Goal: Complete application form: Complete application form

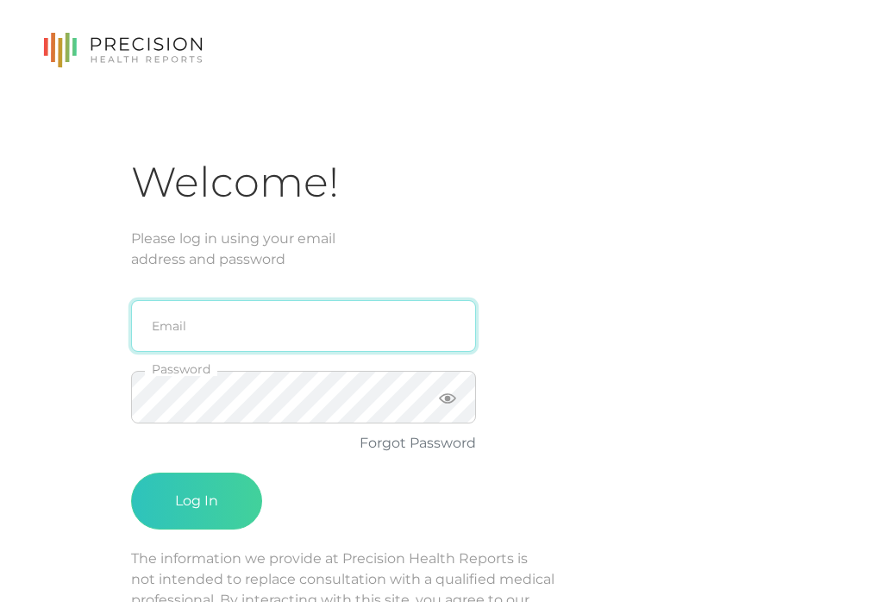
click at [398, 325] on input "email" at bounding box center [303, 326] width 345 height 52
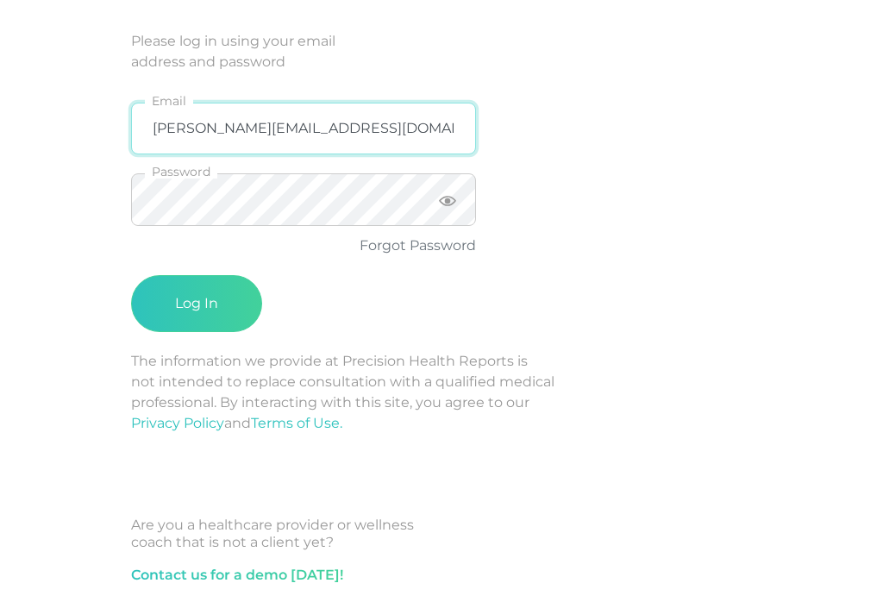
type input "[PERSON_NAME][EMAIL_ADDRESS][DOMAIN_NAME]"
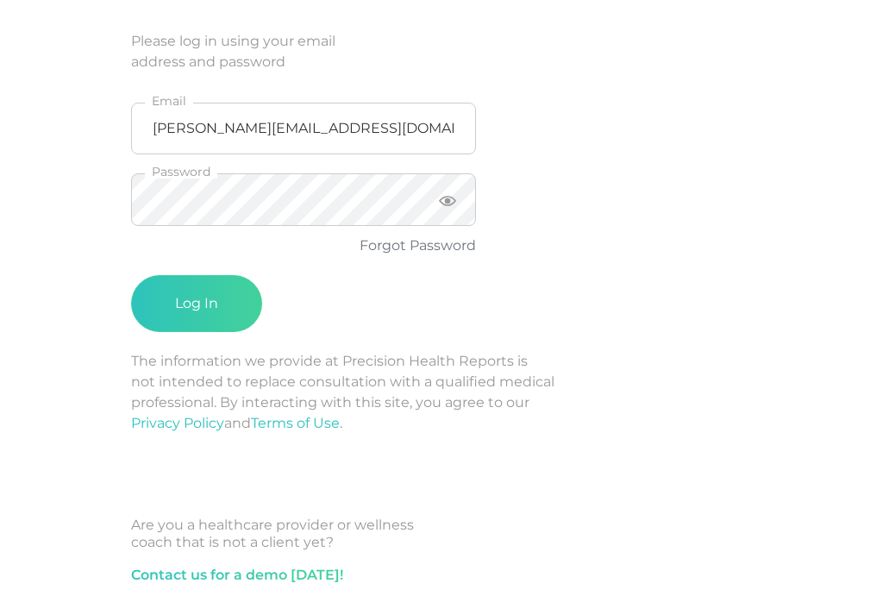
click at [455, 195] on icon at bounding box center [447, 200] width 17 height 17
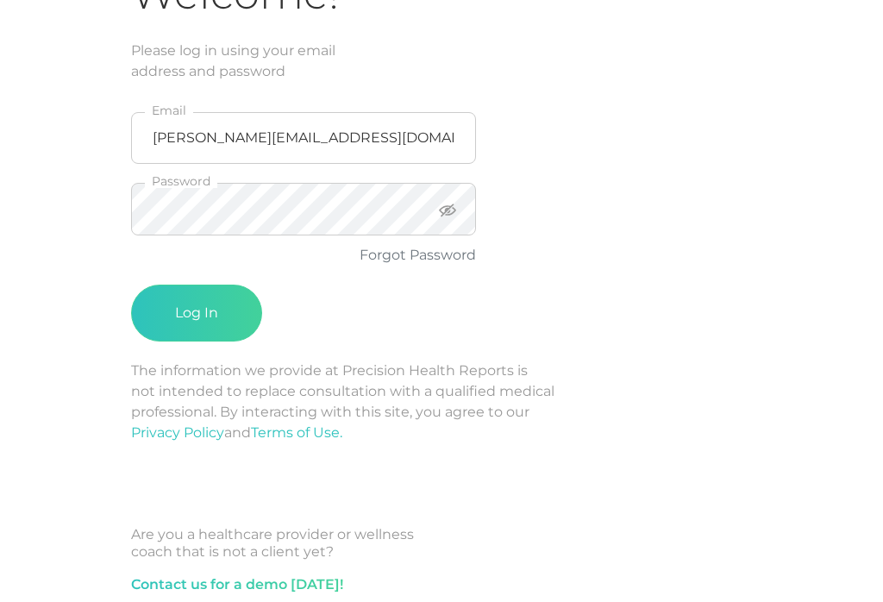
click at [197, 313] on button "Log In" at bounding box center [196, 312] width 131 height 57
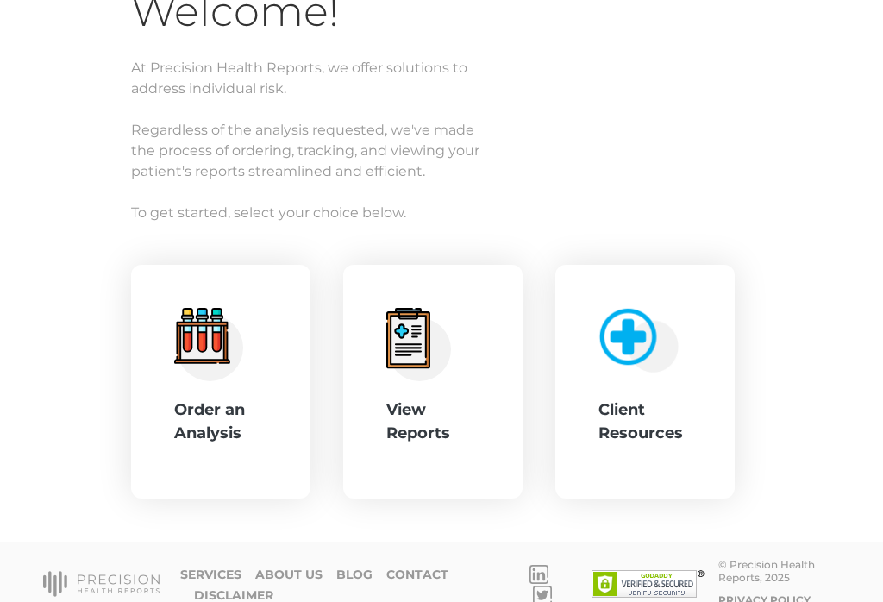
scroll to position [166, 0]
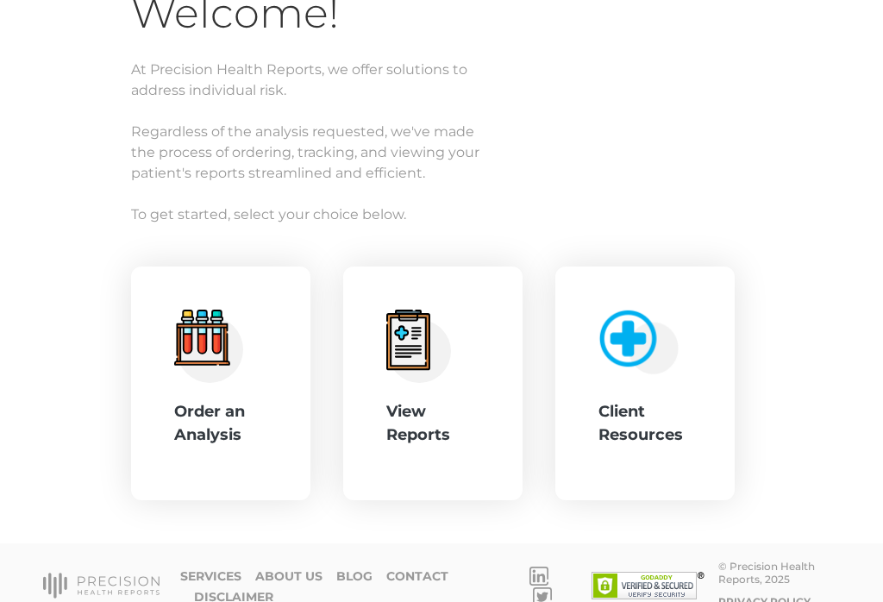
click at [463, 400] on div "View Reports" at bounding box center [432, 423] width 93 height 47
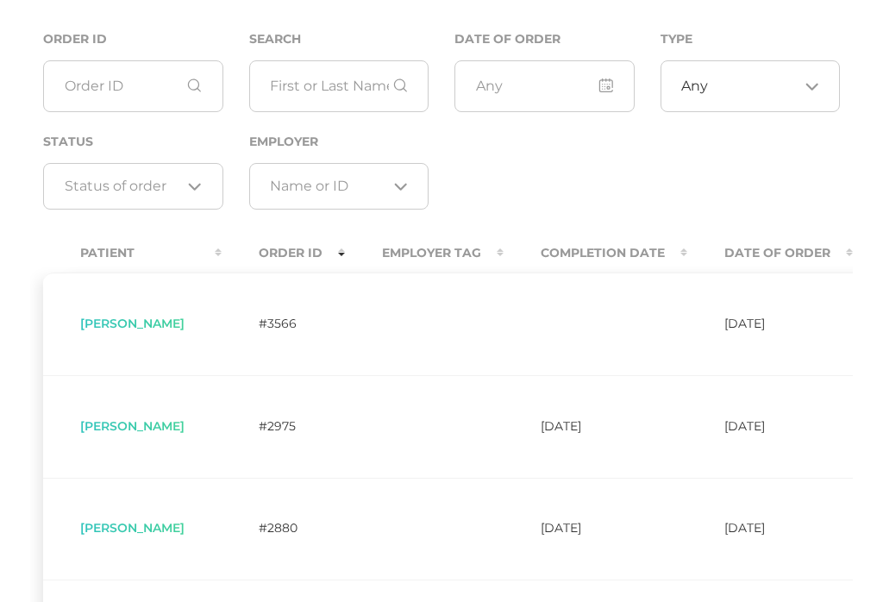
scroll to position [1, 0]
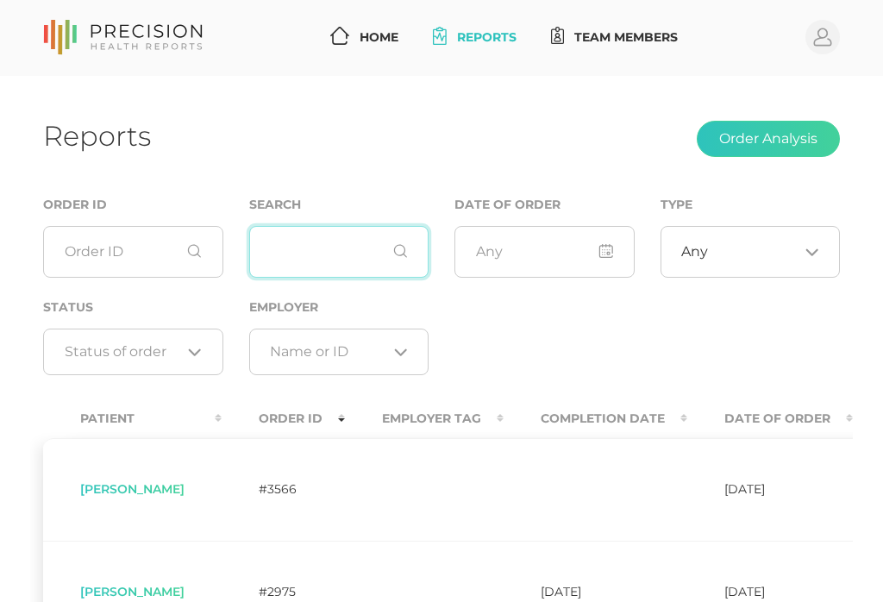
click at [327, 242] on input "text" at bounding box center [339, 252] width 180 height 52
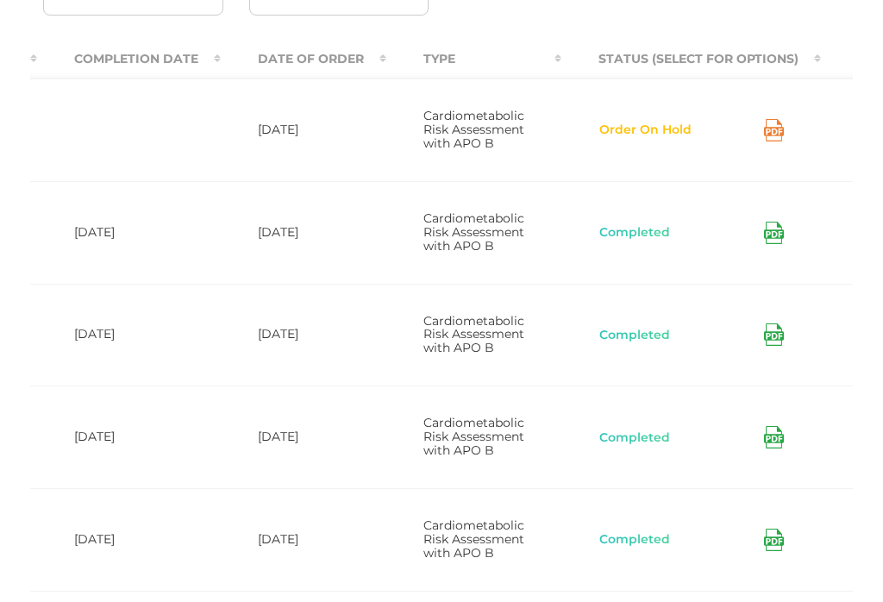
scroll to position [0, 471]
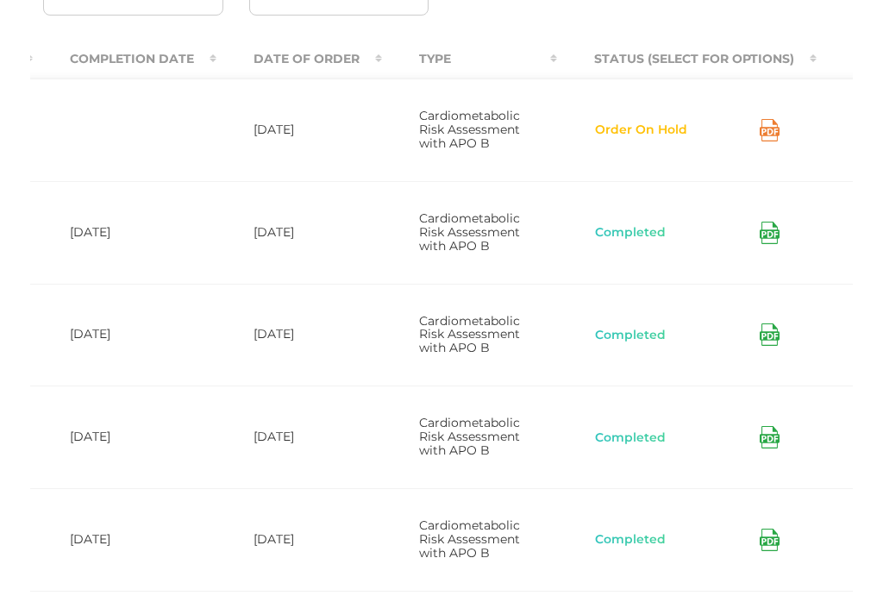
click at [660, 139] on button "Order On Hold" at bounding box center [641, 130] width 94 height 17
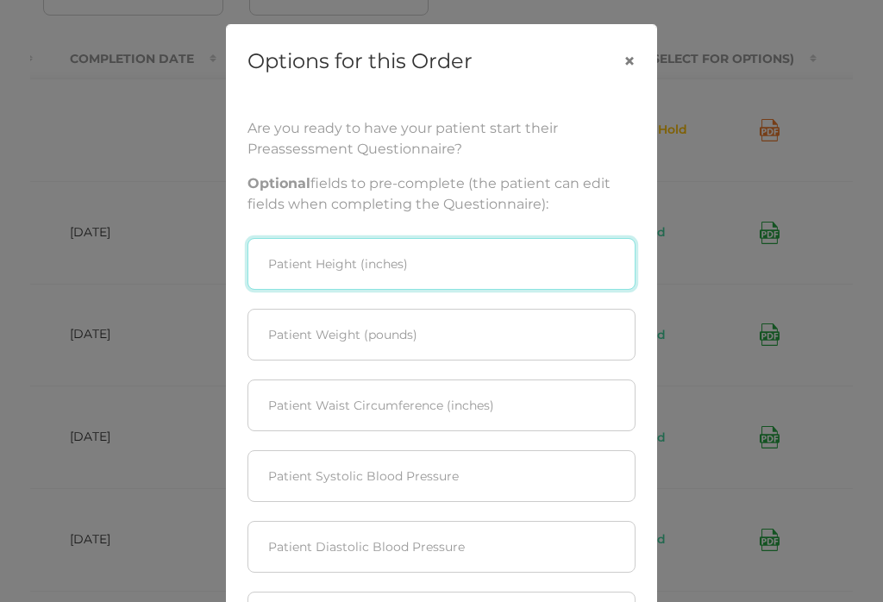
click at [451, 268] on input "text" at bounding box center [441, 264] width 388 height 52
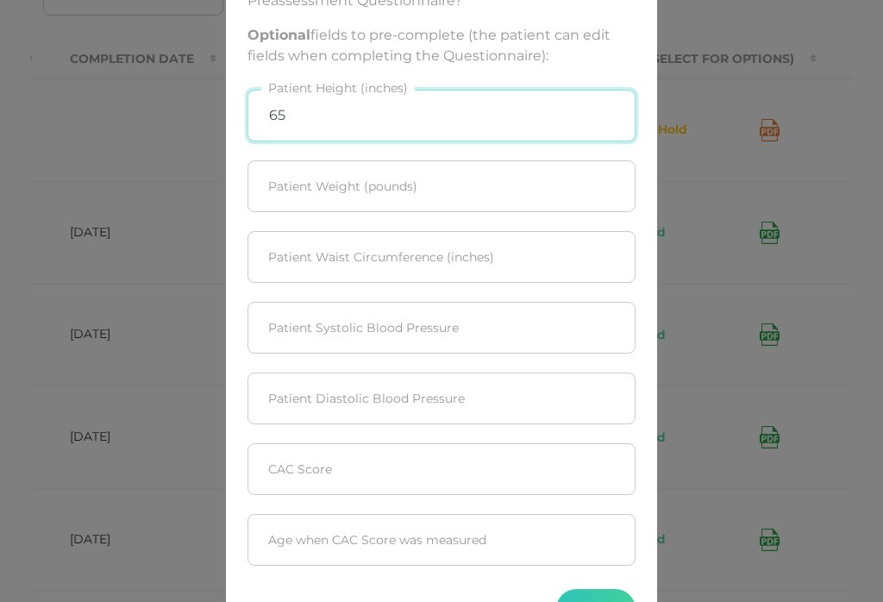
scroll to position [154, 0]
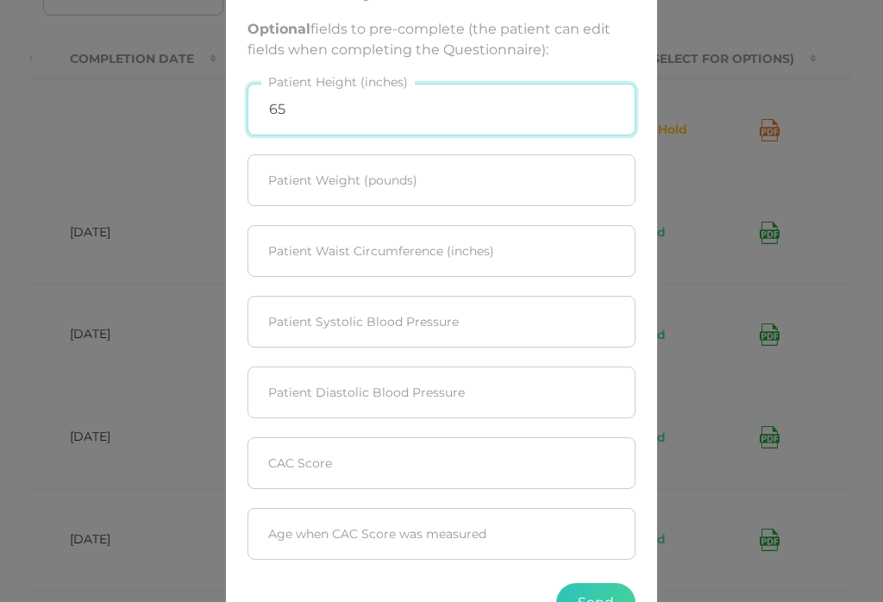
type input "65"
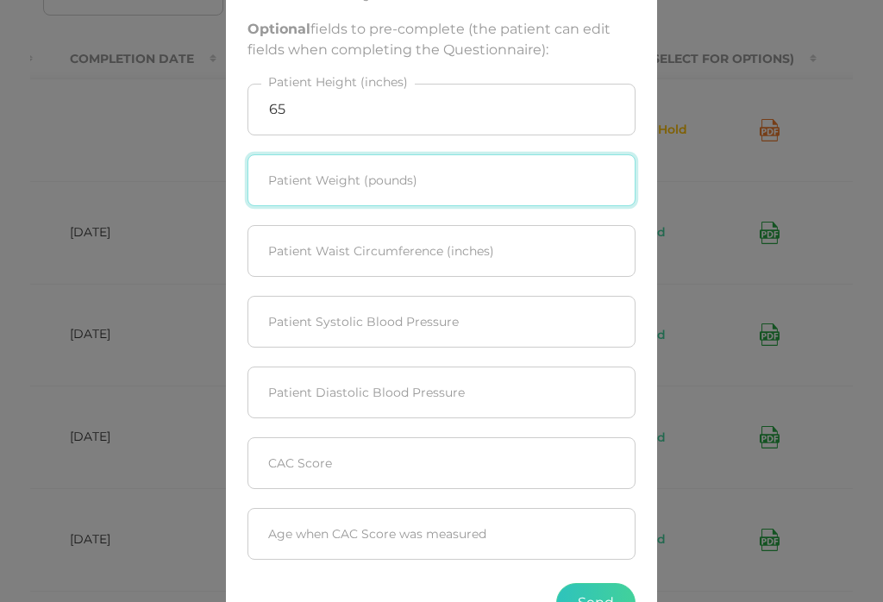
click at [517, 191] on input "text" at bounding box center [441, 180] width 388 height 52
type input "141"
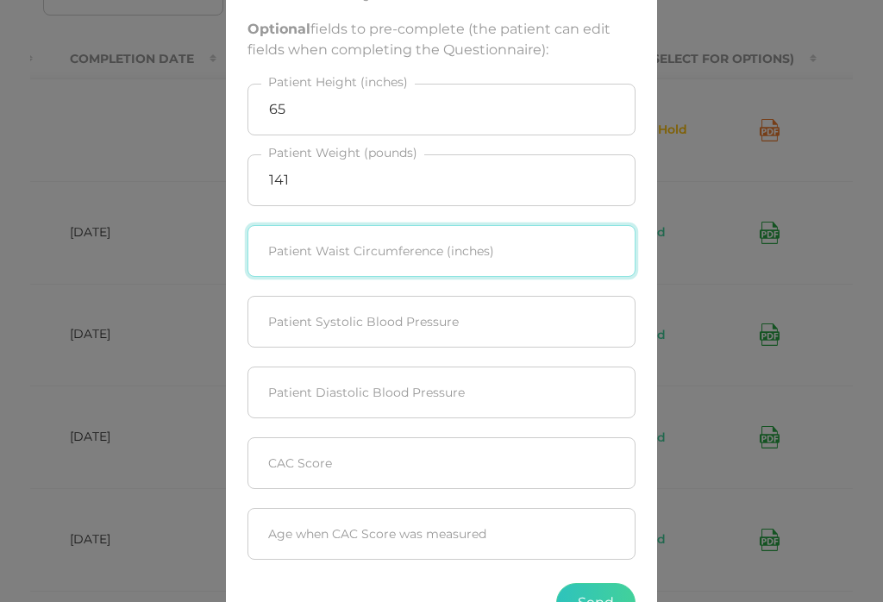
click at [482, 249] on input "text" at bounding box center [441, 251] width 388 height 52
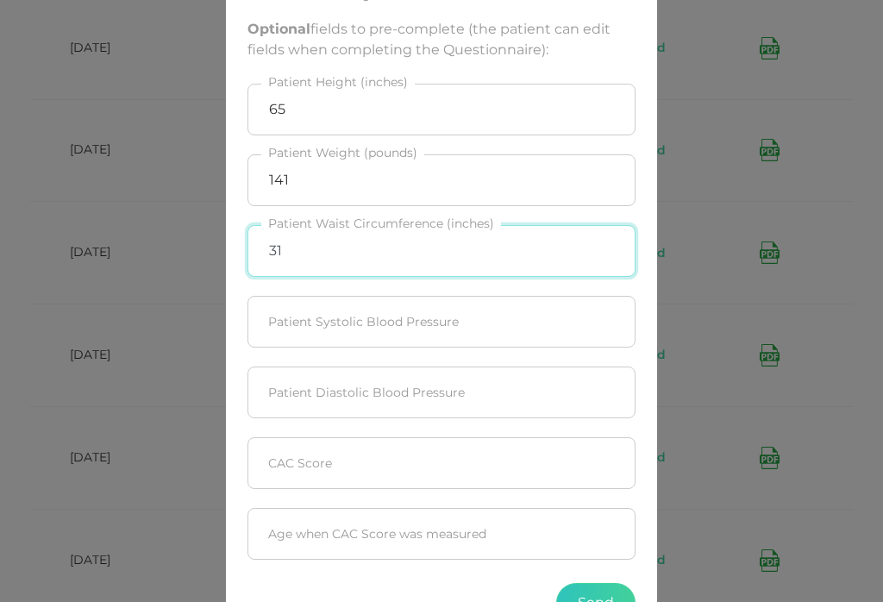
scroll to position [547, 0]
type input "31"
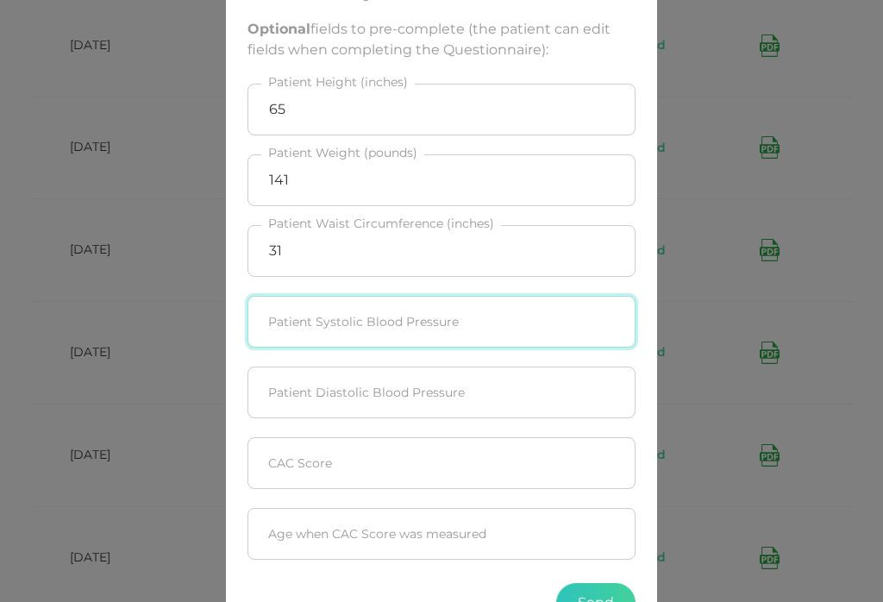
click at [531, 296] on input "text" at bounding box center [441, 322] width 388 height 52
type input "112"
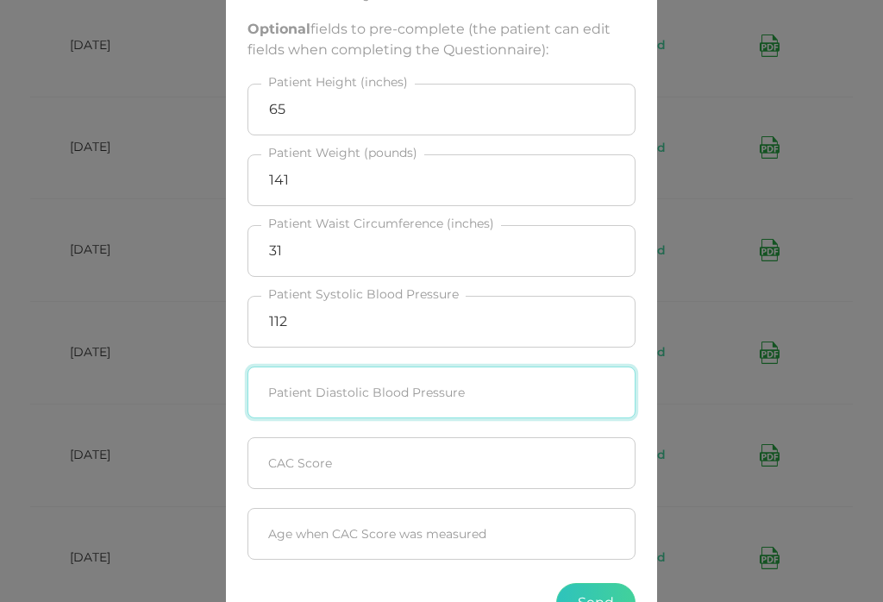
click at [441, 366] on input "text" at bounding box center [441, 392] width 388 height 52
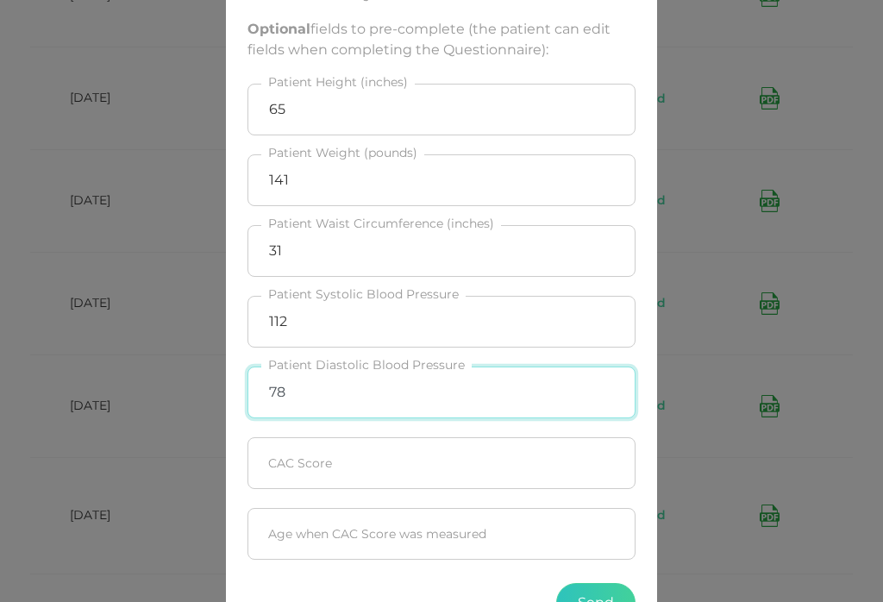
scroll to position [707, 0]
type input "78"
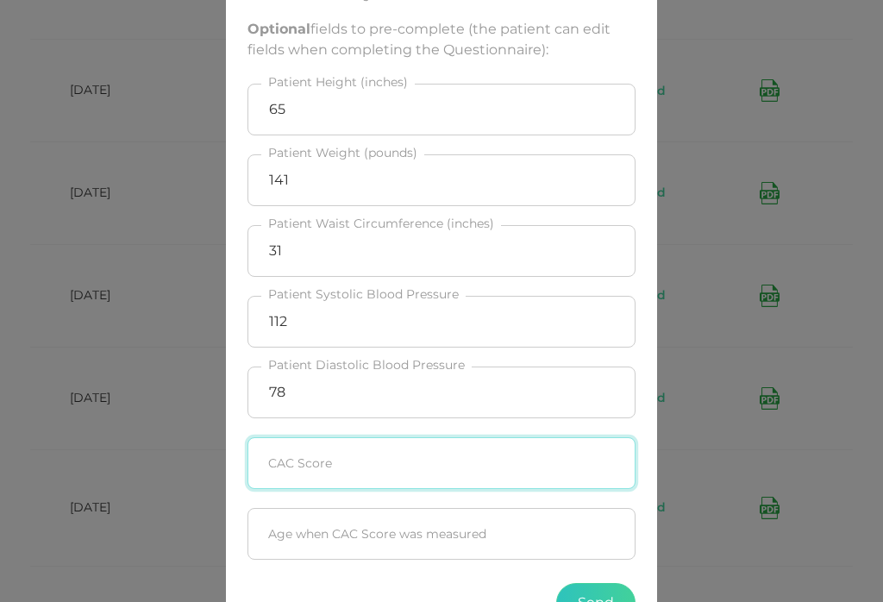
click at [472, 437] on input "text" at bounding box center [441, 463] width 388 height 52
type input "0"
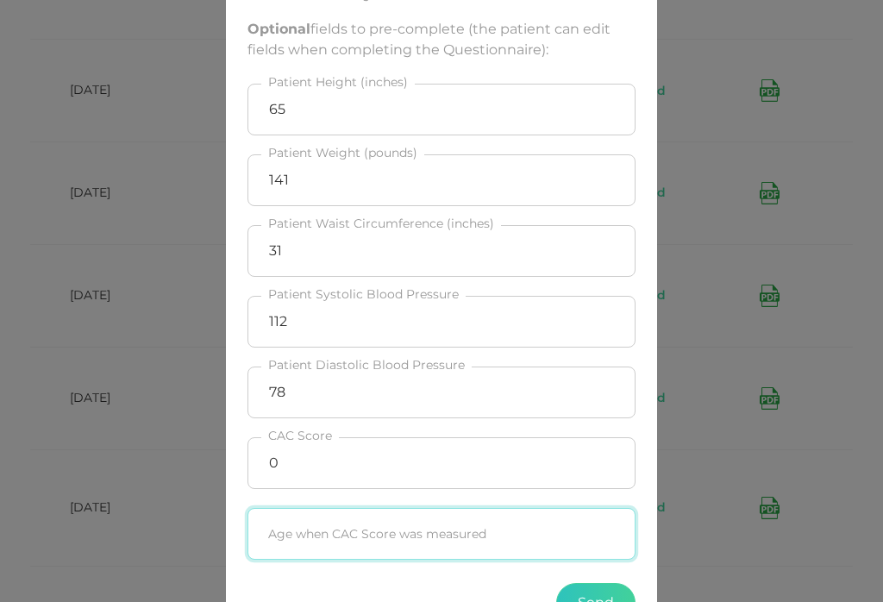
click at [395, 508] on input "text" at bounding box center [441, 534] width 388 height 52
type input "39"
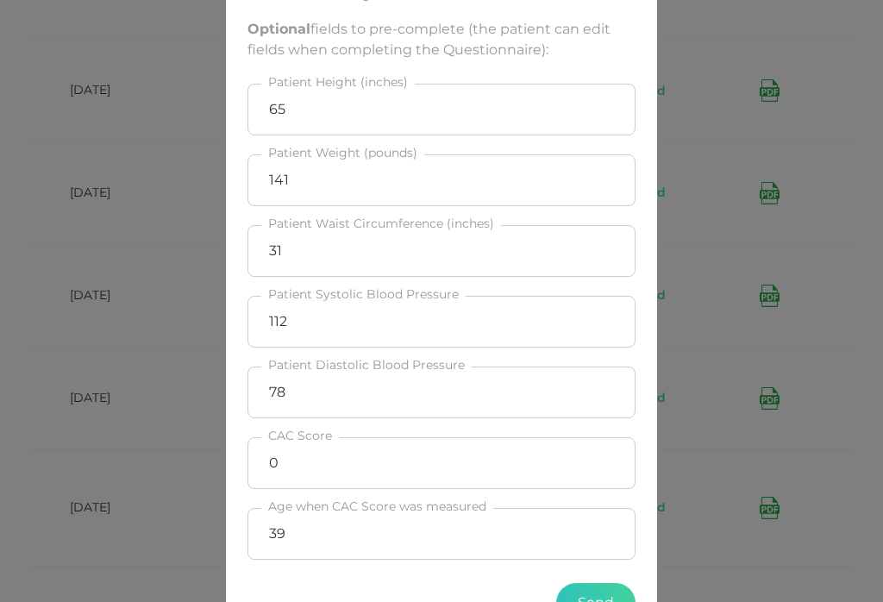
click at [598, 583] on button "Send" at bounding box center [595, 603] width 79 height 40
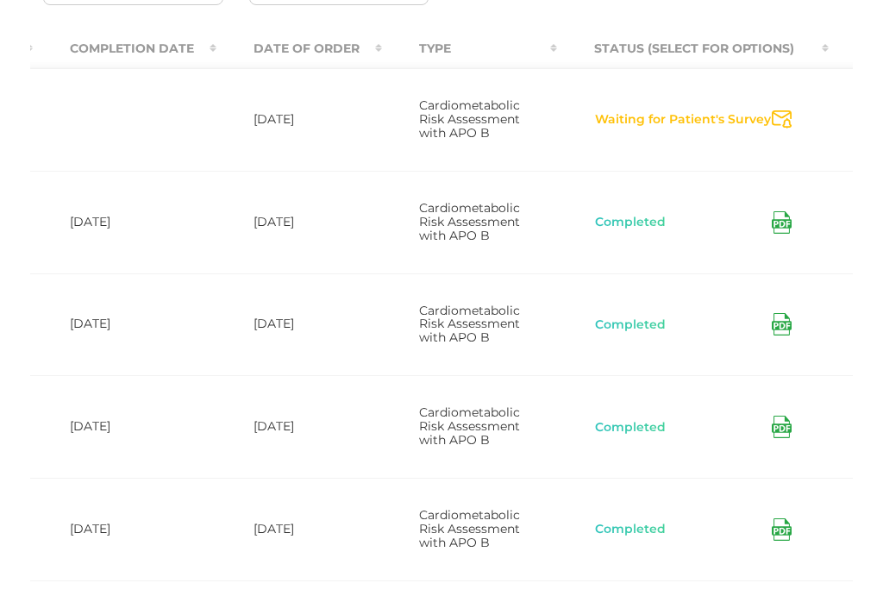
scroll to position [291, 0]
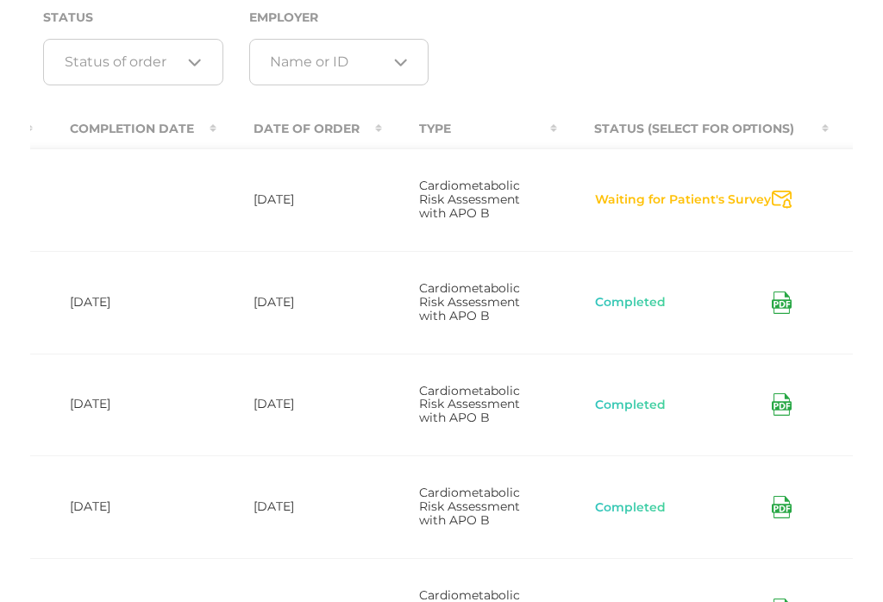
click at [772, 206] on button "Waiting for Patient's Survey" at bounding box center [683, 199] width 178 height 17
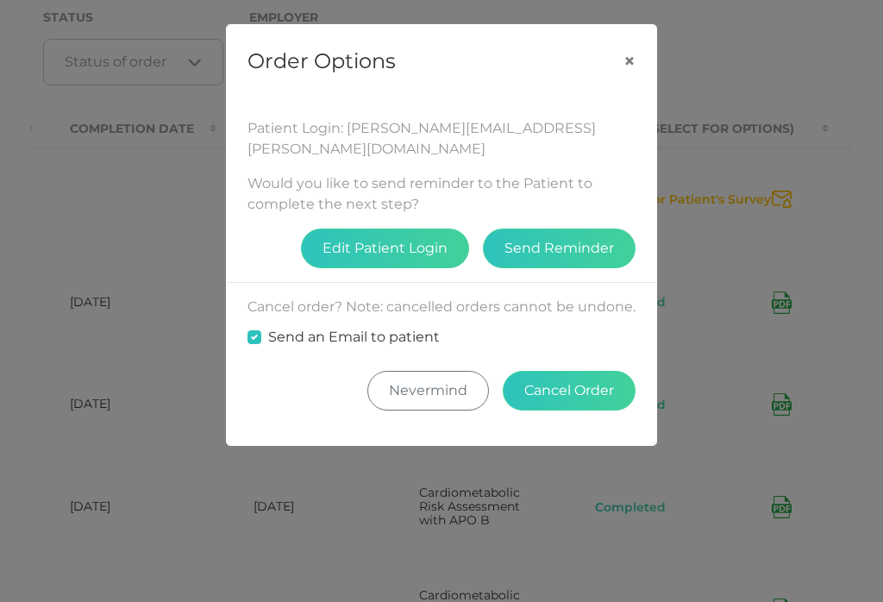
click at [268, 327] on label "Send an Email to patient" at bounding box center [354, 337] width 172 height 21
click at [257, 327] on input "Send an Email to patient" at bounding box center [254, 335] width 14 height 17
checkbox input "false"
click at [580, 228] on button "Send Reminder" at bounding box center [559, 248] width 153 height 40
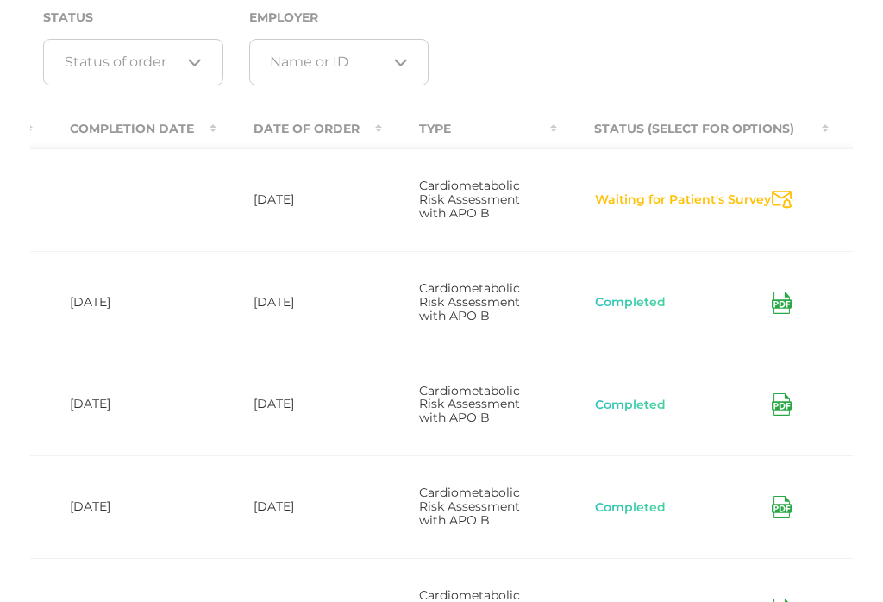
click at [766, 198] on button "Waiting for Patient's Survey" at bounding box center [683, 199] width 178 height 17
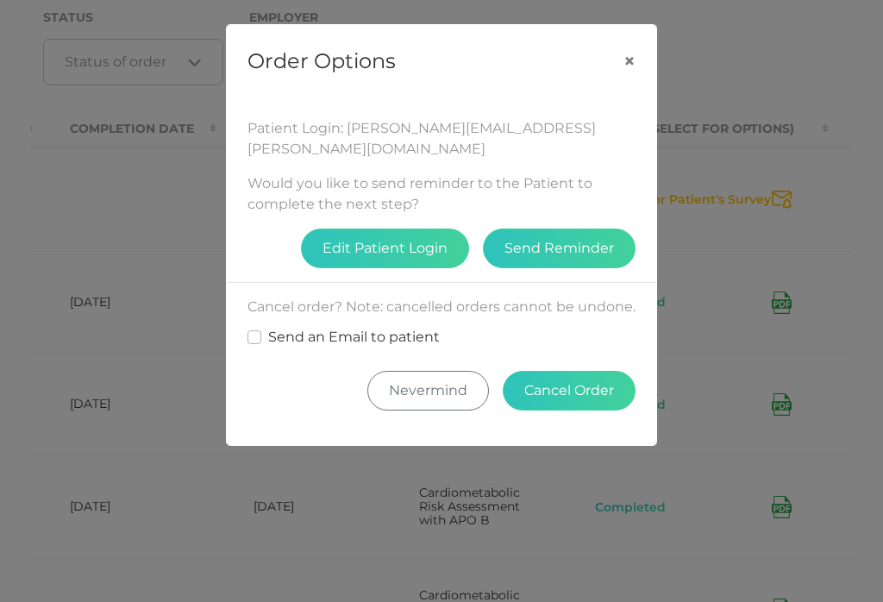
click at [633, 50] on button "×" at bounding box center [629, 61] width 53 height 72
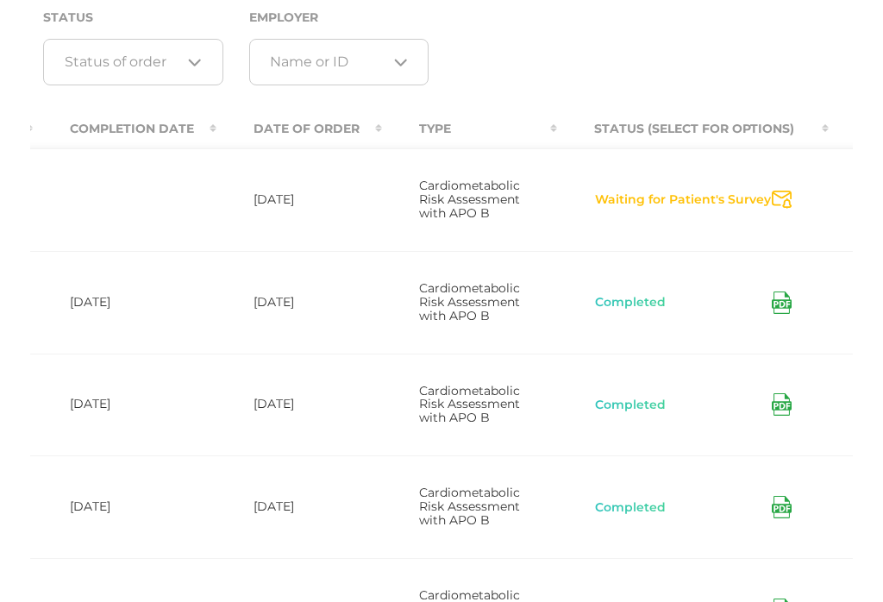
click at [791, 196] on icon "Send Notification" at bounding box center [782, 200] width 20 height 18
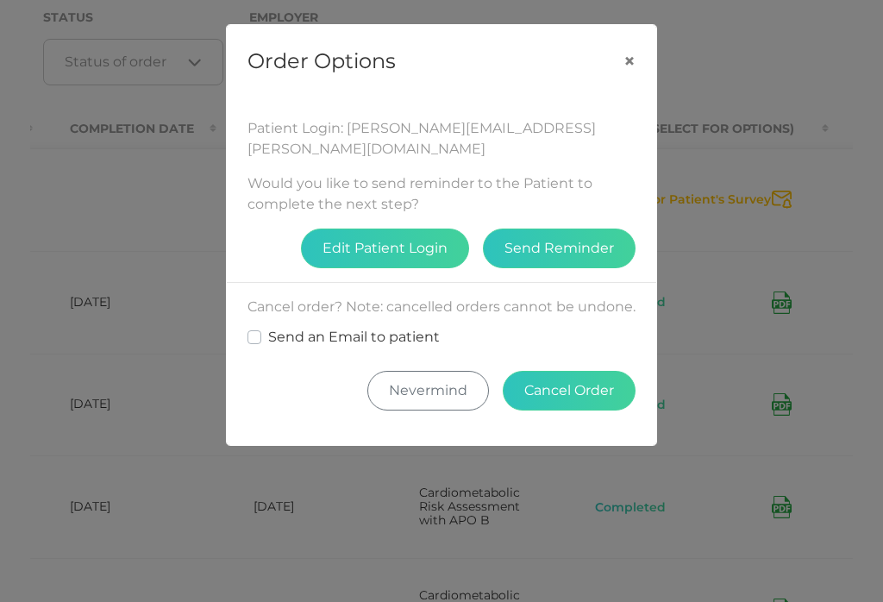
click at [629, 64] on button "×" at bounding box center [629, 61] width 53 height 72
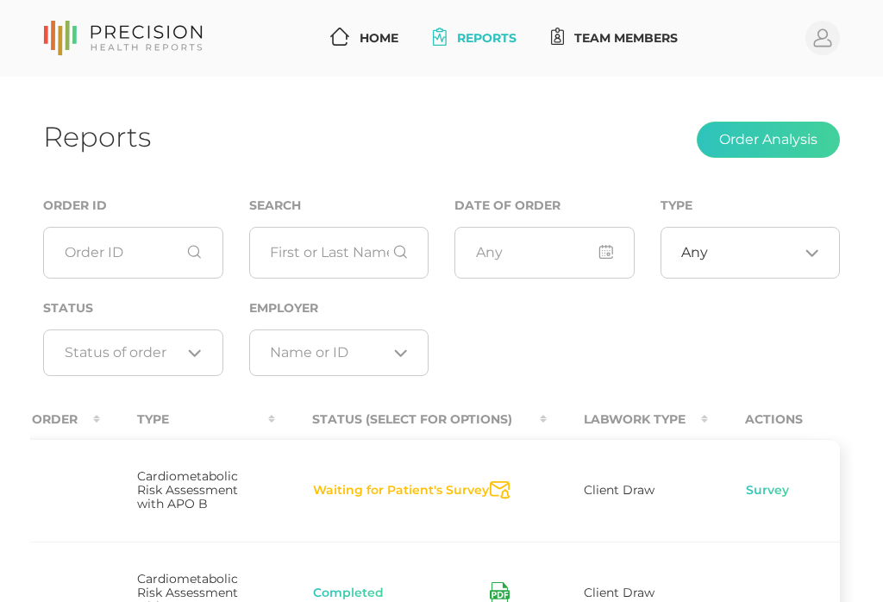
scroll to position [0, 761]
click at [775, 499] on link "Survey" at bounding box center [767, 490] width 45 height 17
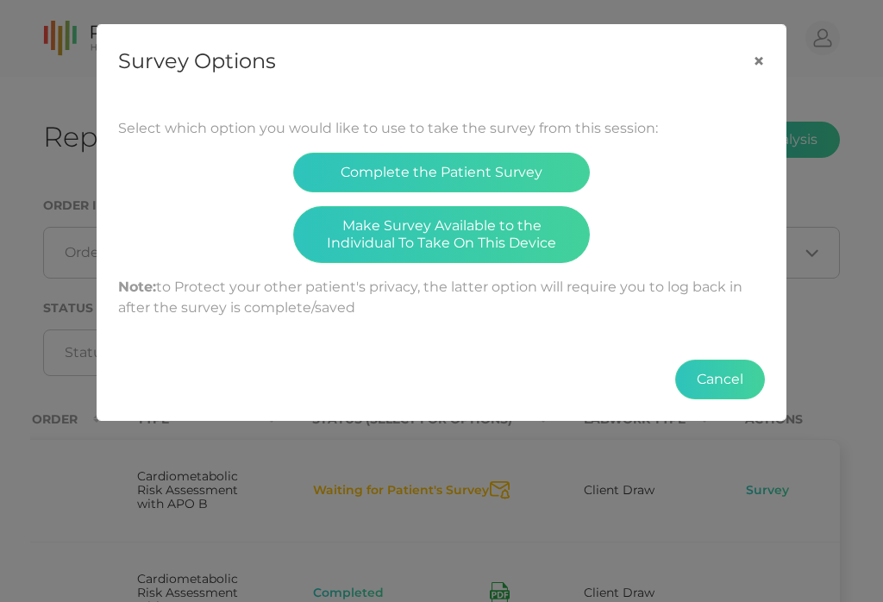
click at [544, 166] on button "Complete the Patient Survey" at bounding box center [441, 173] width 297 height 40
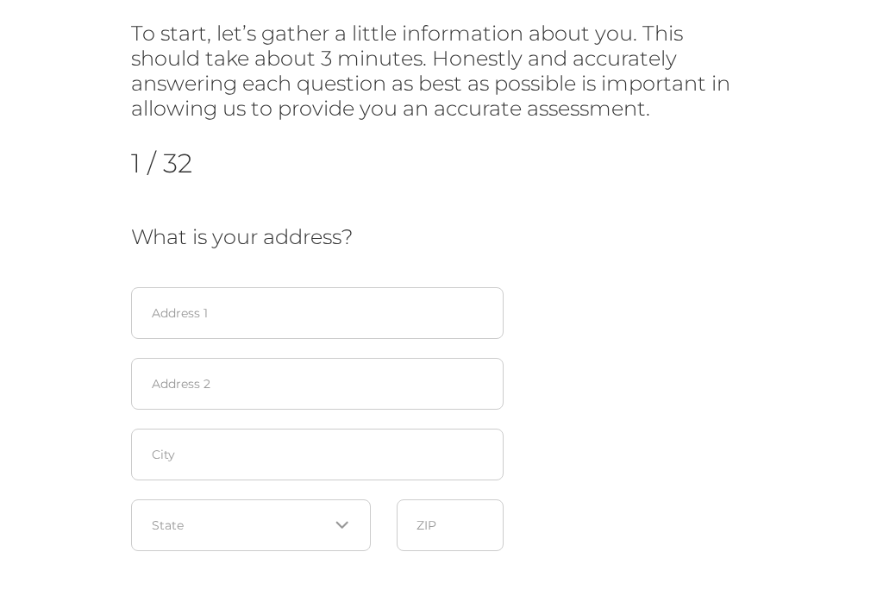
scroll to position [241, 0]
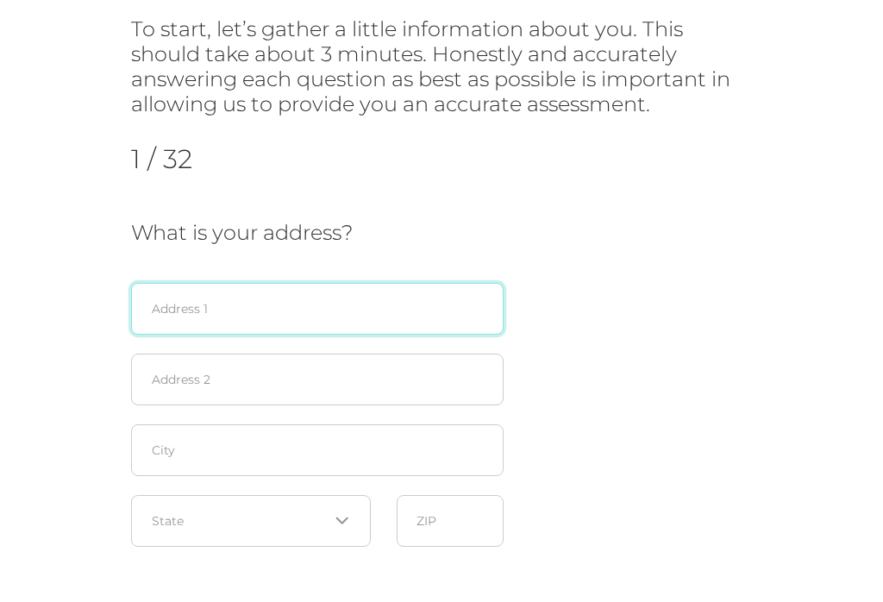
click at [277, 301] on input "text" at bounding box center [317, 309] width 372 height 52
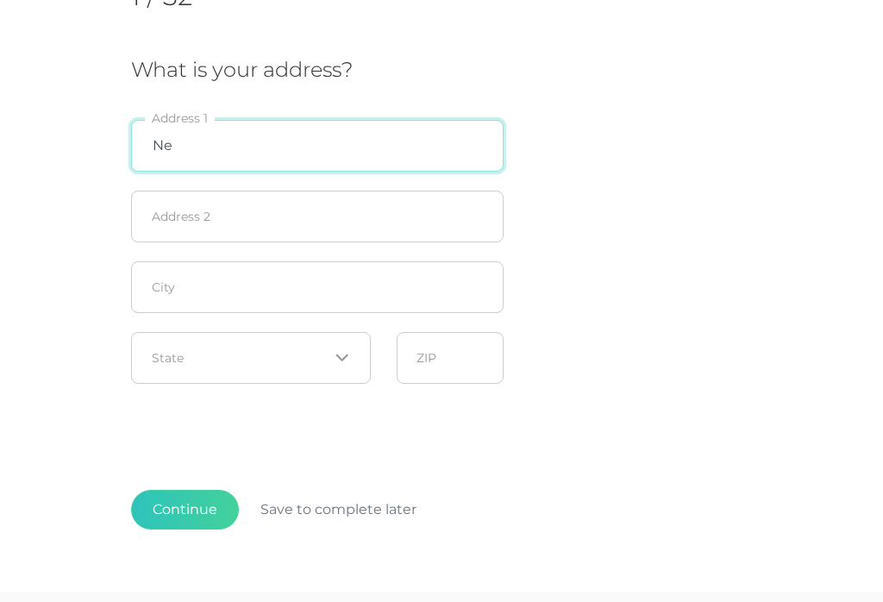
type input "N"
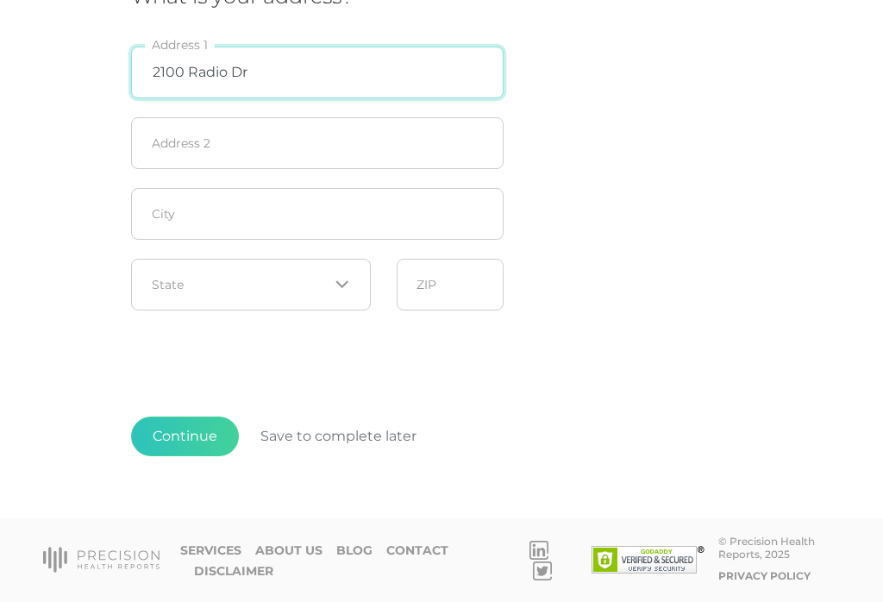
type input "2100 Radio Dr"
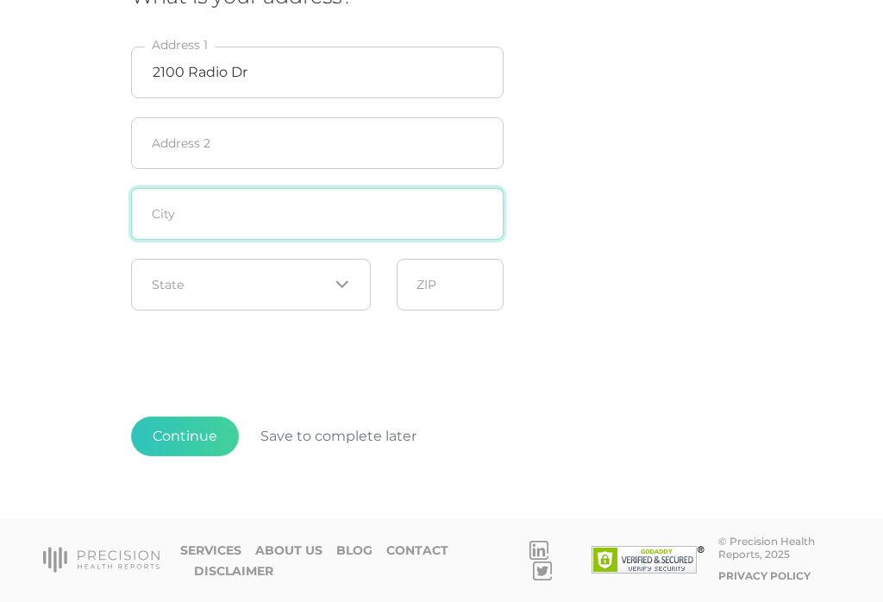
click at [272, 188] on input "text" at bounding box center [317, 214] width 372 height 52
type input "Woodbury"
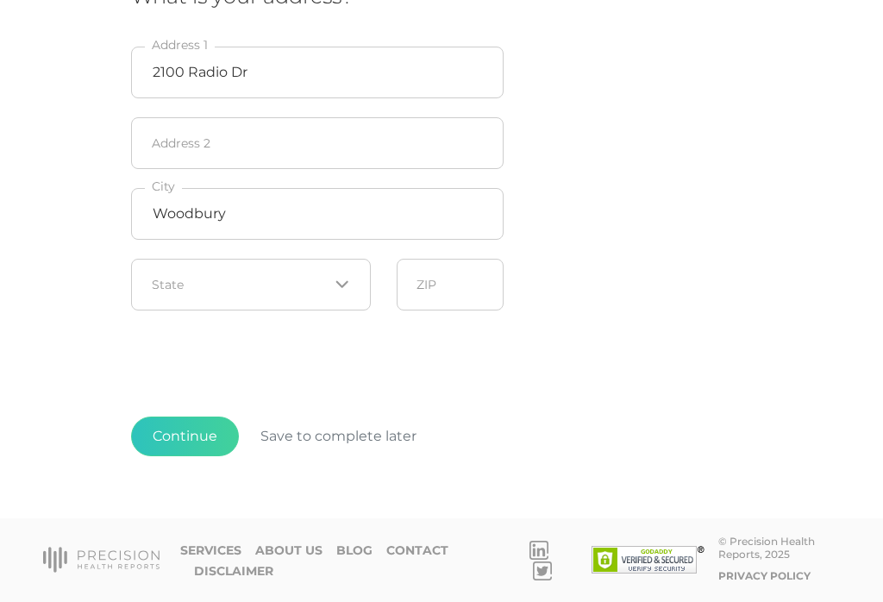
click at [253, 276] on input "Search for option" at bounding box center [241, 284] width 177 height 17
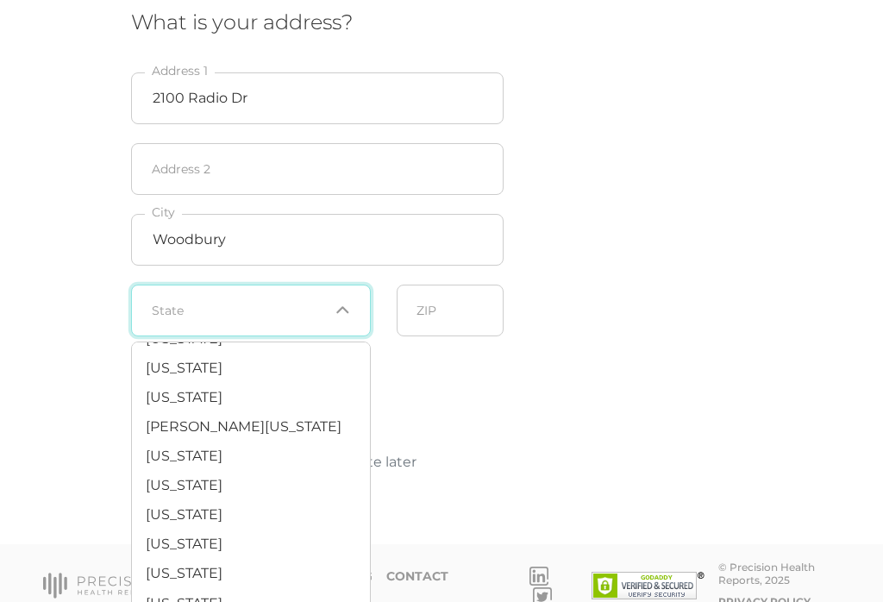
scroll to position [614, 0]
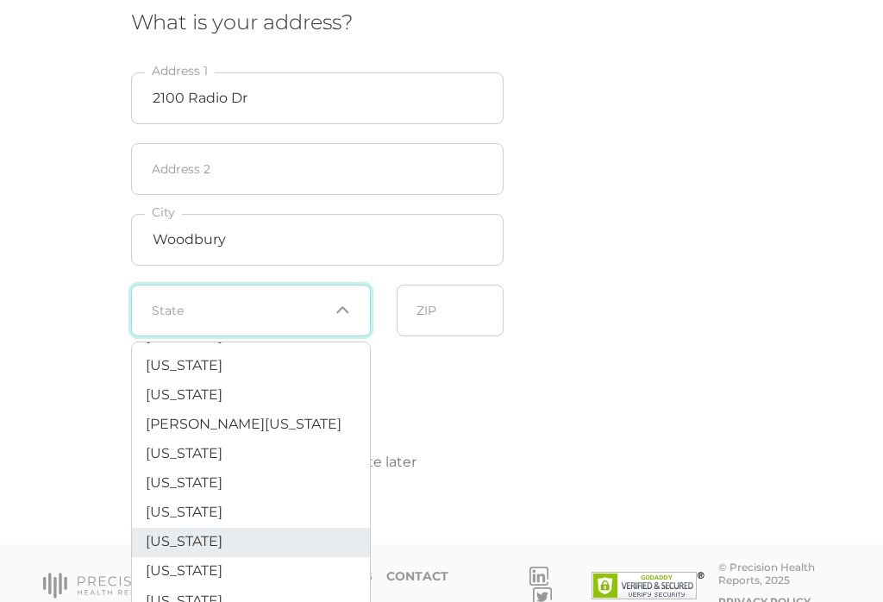
click at [222, 540] on li "Minnesota" at bounding box center [251, 542] width 238 height 29
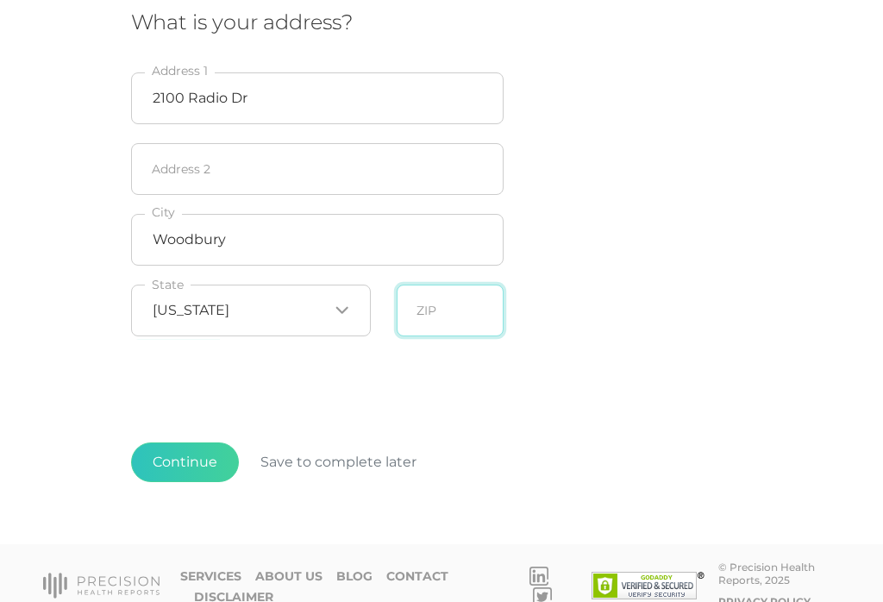
click at [463, 315] on input "text" at bounding box center [450, 310] width 107 height 52
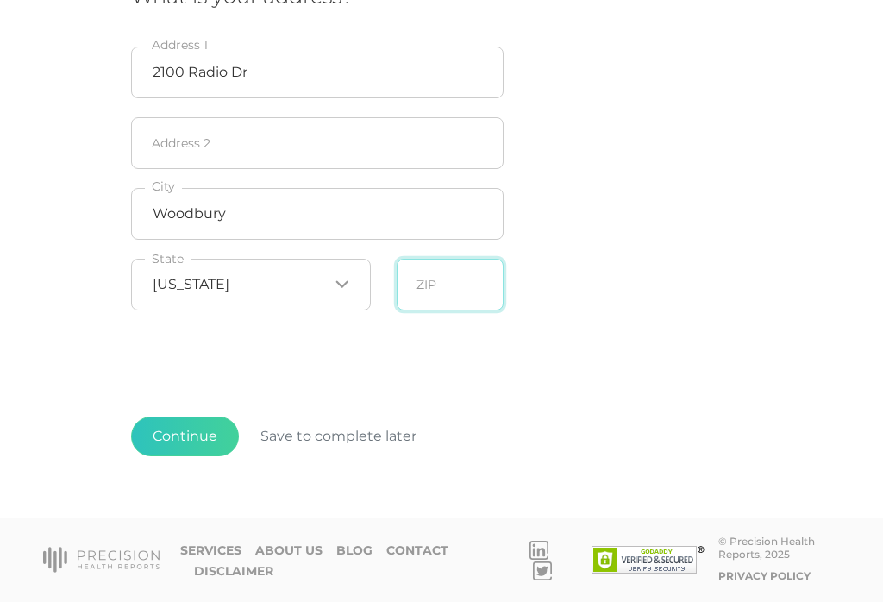
type input "4"
type input "55125"
click at [195, 416] on button "Continue" at bounding box center [185, 436] width 108 height 40
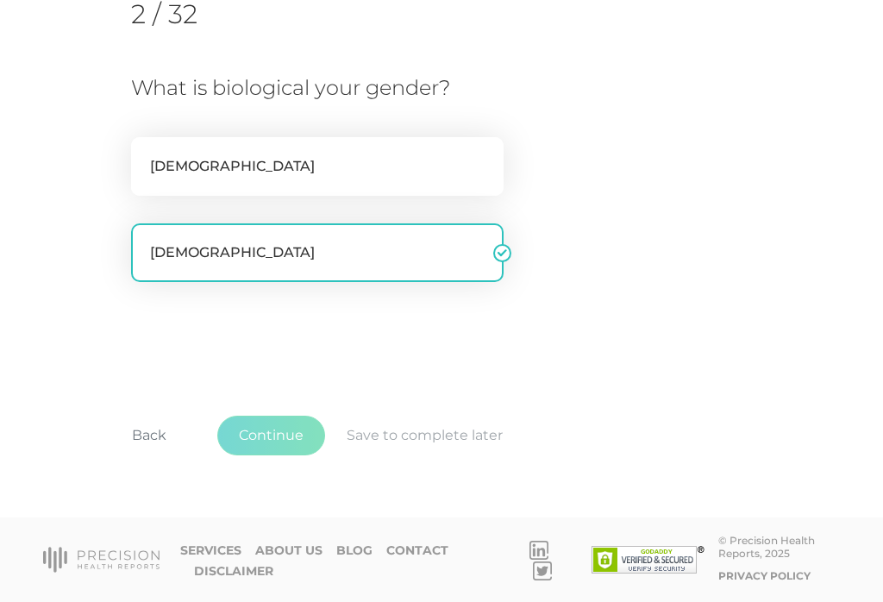
scroll to position [258, 0]
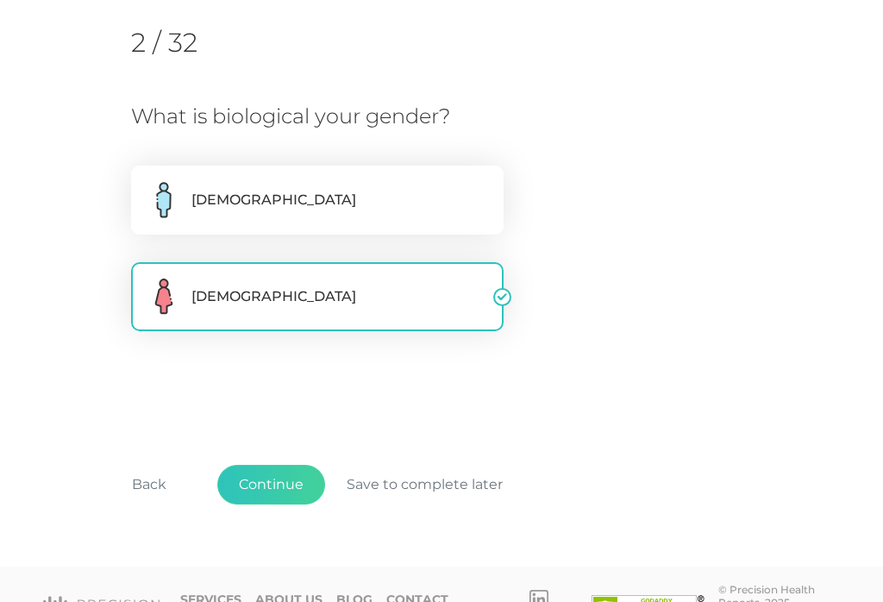
click at [337, 300] on label "Female" at bounding box center [317, 296] width 372 height 69
click at [145, 279] on input "Female" at bounding box center [138, 270] width 14 height 17
click at [282, 478] on button "Continue" at bounding box center [271, 485] width 108 height 40
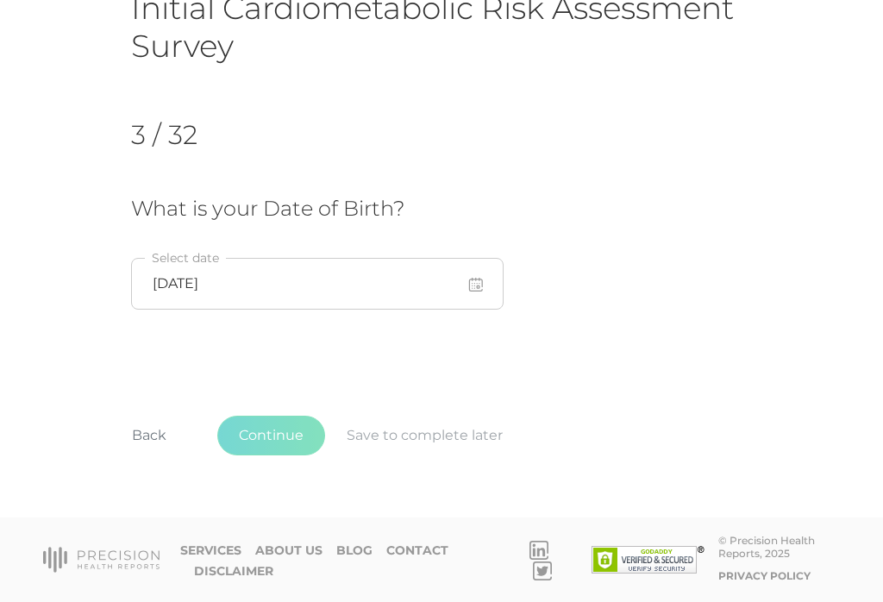
scroll to position [140, 0]
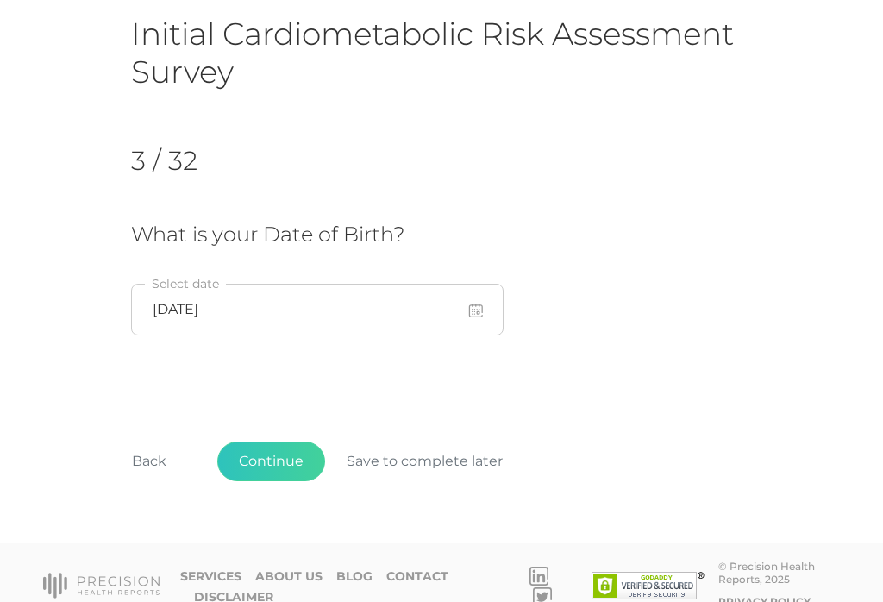
click at [280, 455] on button "Continue" at bounding box center [271, 461] width 108 height 40
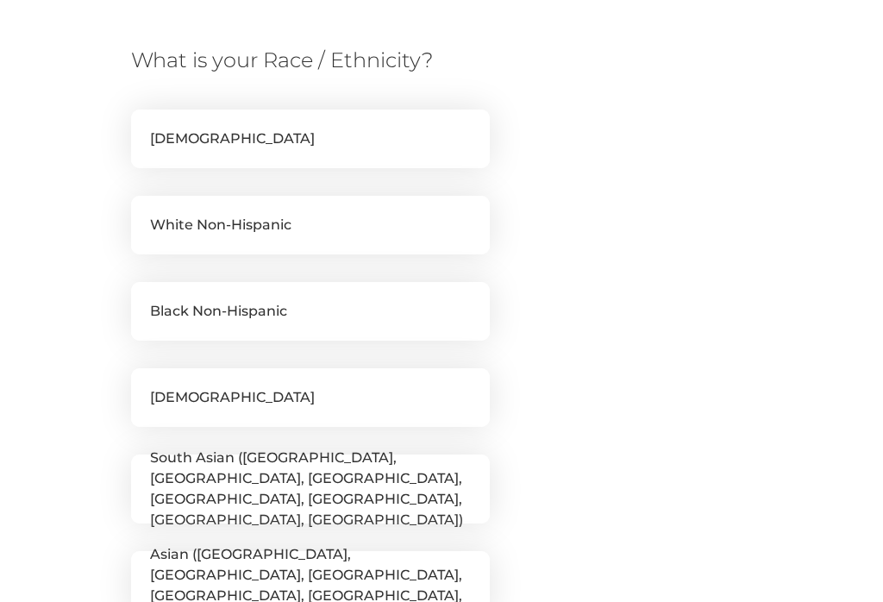
scroll to position [312, 0]
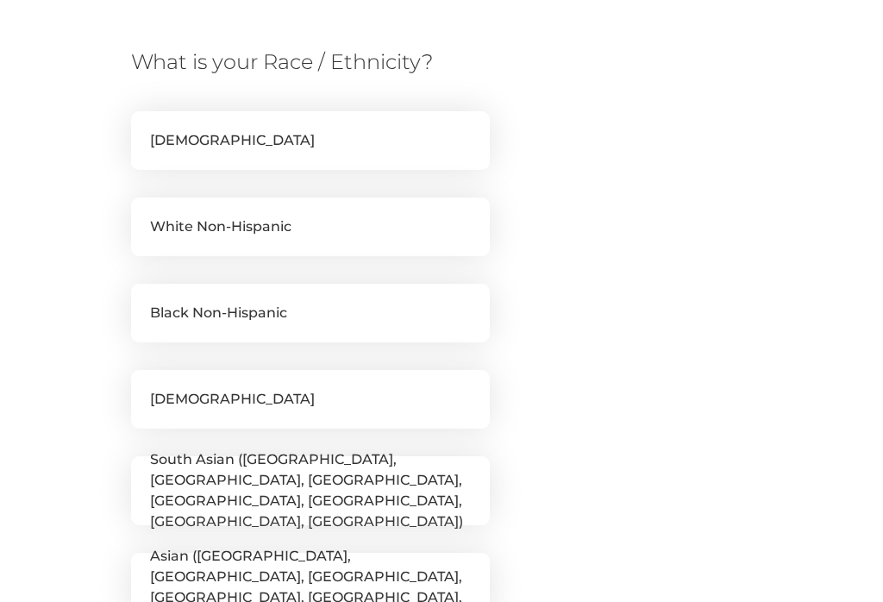
click at [306, 234] on label "White Non-Hispanic" at bounding box center [310, 226] width 359 height 59
click at [145, 215] on input "White Non-Hispanic" at bounding box center [138, 205] width 14 height 17
checkbox input "true"
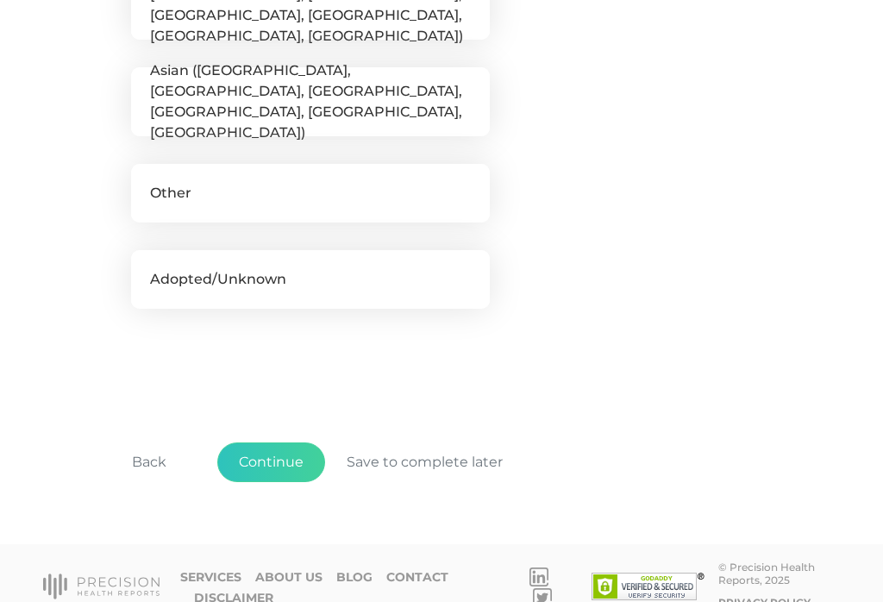
click at [263, 459] on button "Continue" at bounding box center [271, 462] width 108 height 40
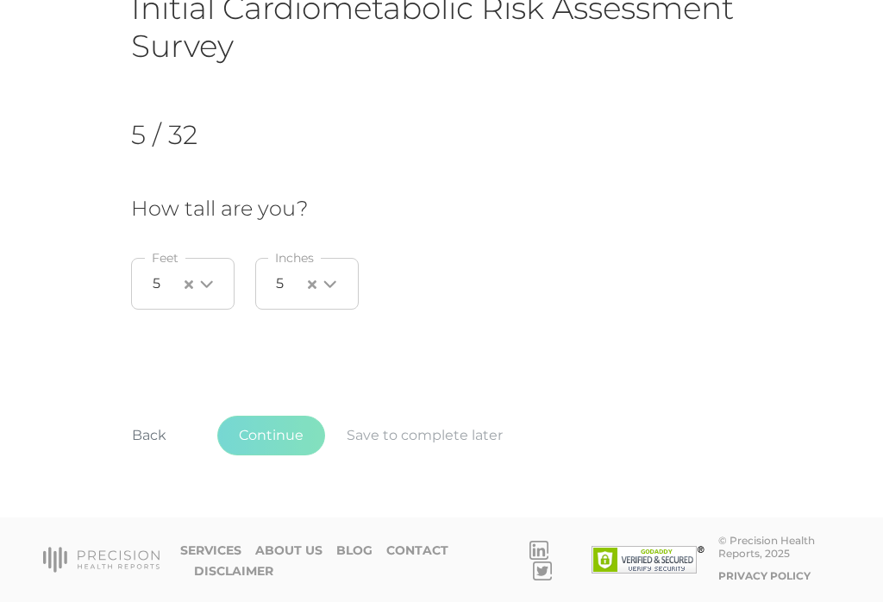
scroll to position [140, 0]
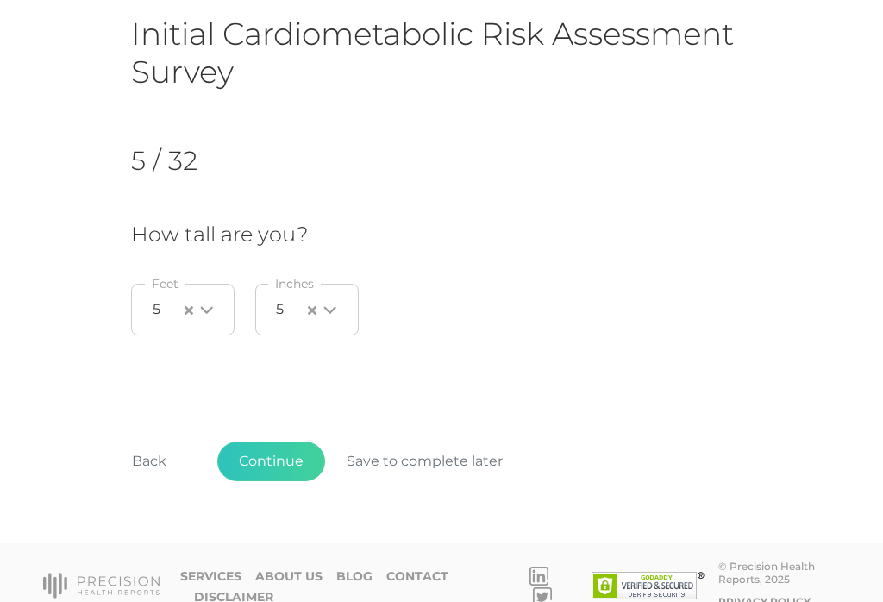
click at [287, 445] on button "Continue" at bounding box center [271, 461] width 108 height 40
click at [283, 461] on button "Continue" at bounding box center [271, 461] width 108 height 40
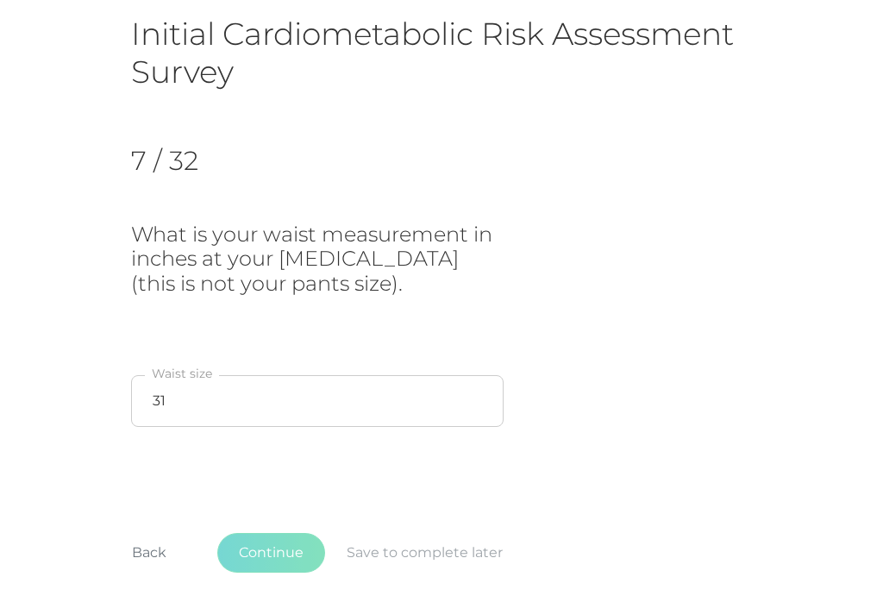
scroll to position [229, 0]
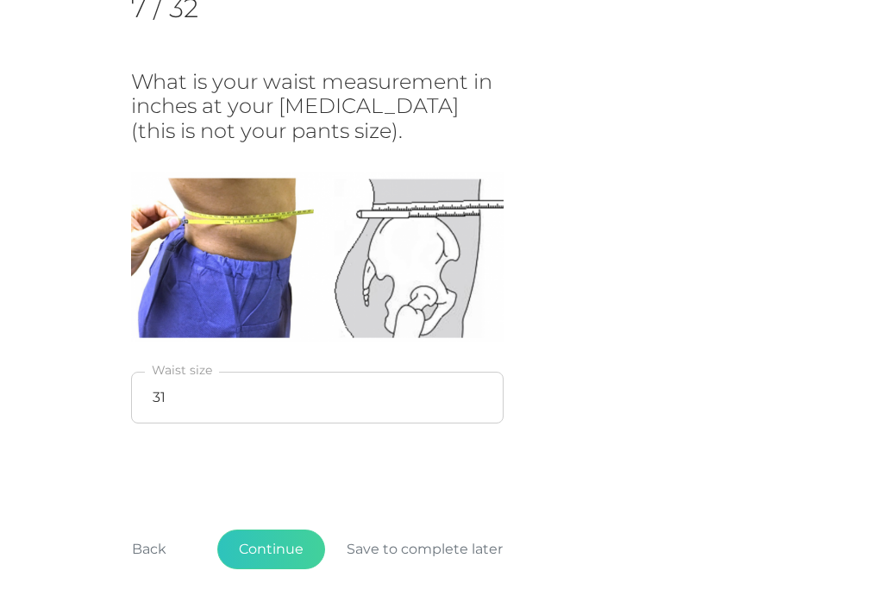
click at [290, 548] on button "Continue" at bounding box center [271, 549] width 108 height 40
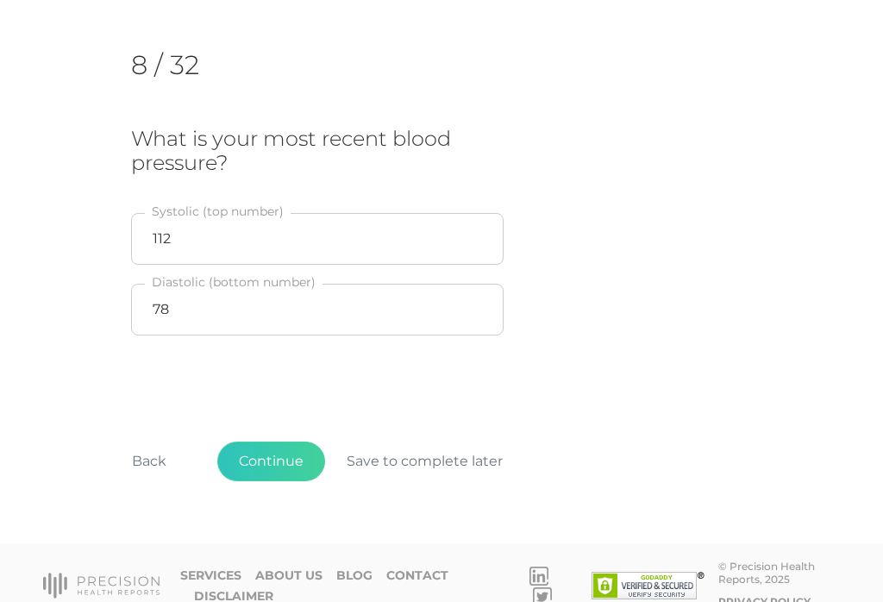
click at [291, 460] on button "Continue" at bounding box center [271, 461] width 108 height 40
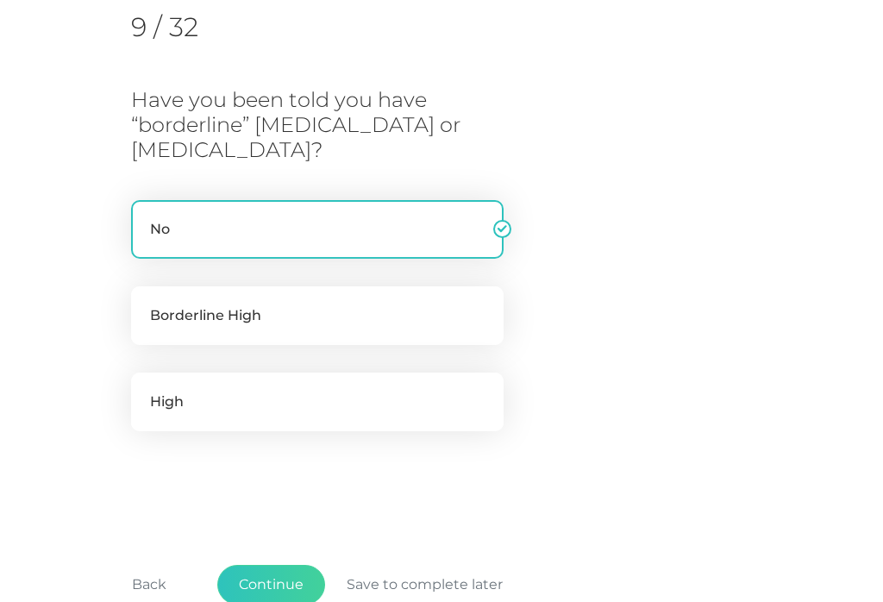
scroll to position [328, 0]
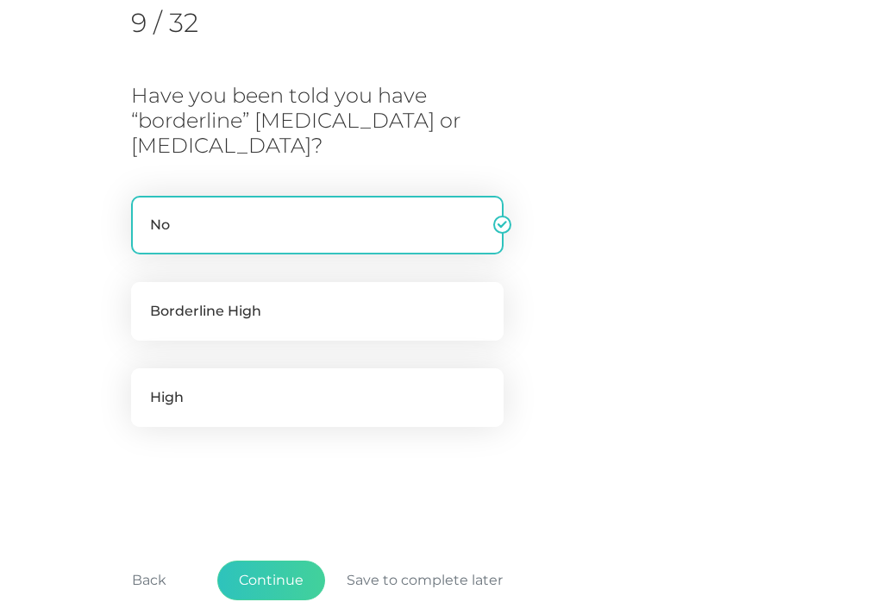
click at [362, 307] on label "Borderline High" at bounding box center [317, 311] width 372 height 59
click at [145, 299] on input "Borderline High" at bounding box center [138, 290] width 14 height 17
radio input "true"
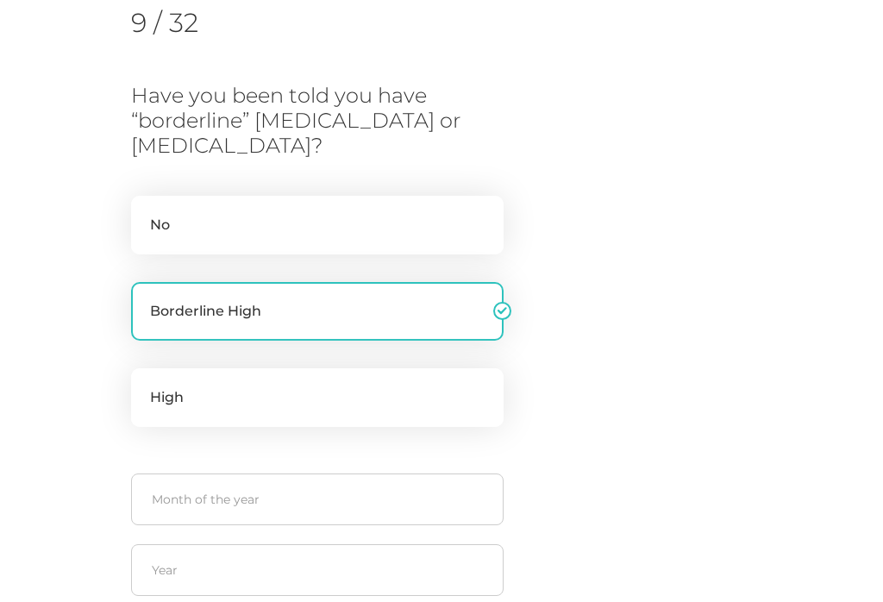
click at [324, 214] on label "No" at bounding box center [317, 225] width 372 height 59
click at [145, 213] on input "No" at bounding box center [138, 204] width 14 height 17
radio input "true"
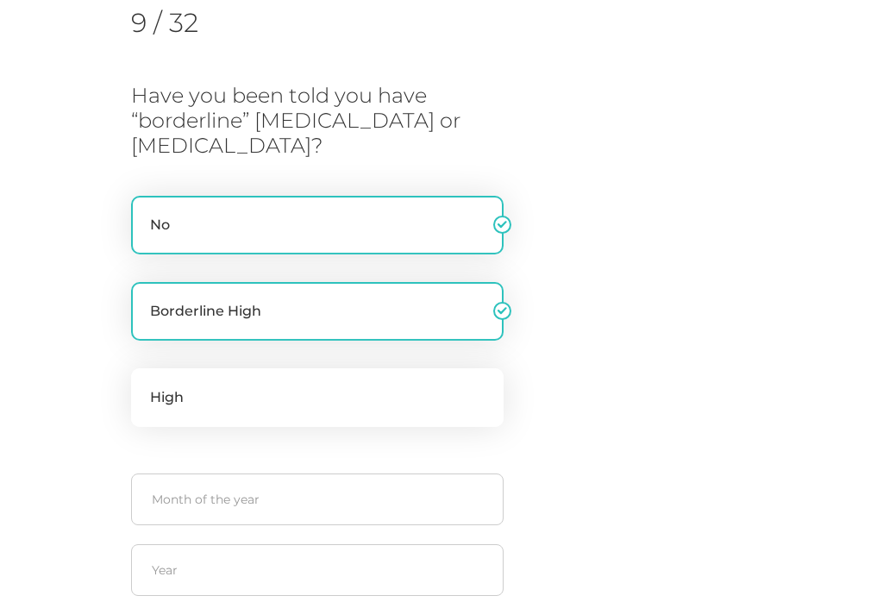
radio input "false"
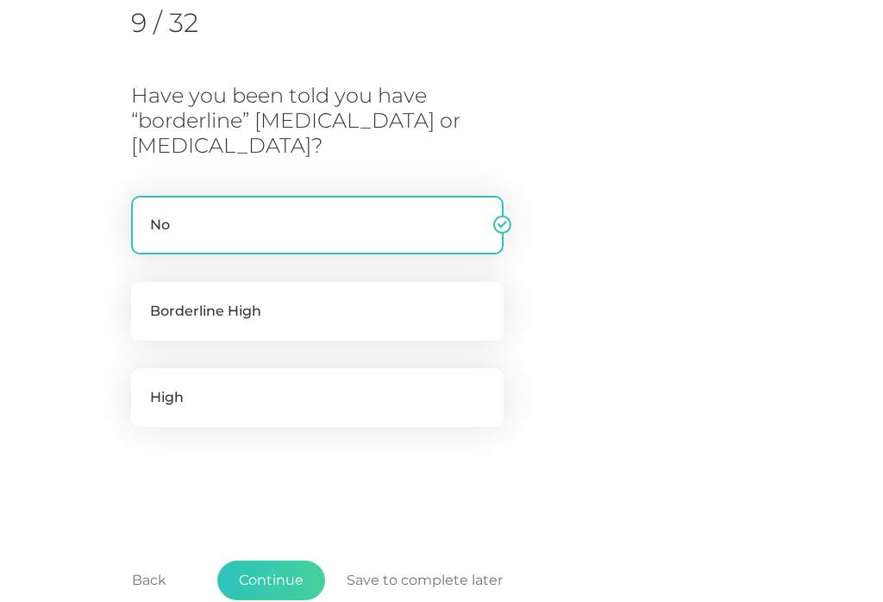
click at [280, 580] on button "Continue" at bounding box center [271, 580] width 108 height 40
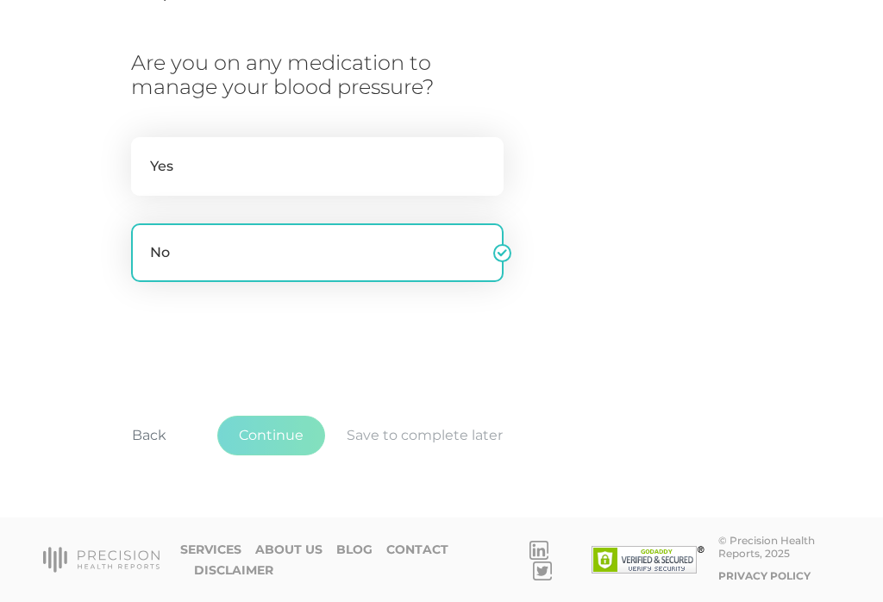
scroll to position [258, 0]
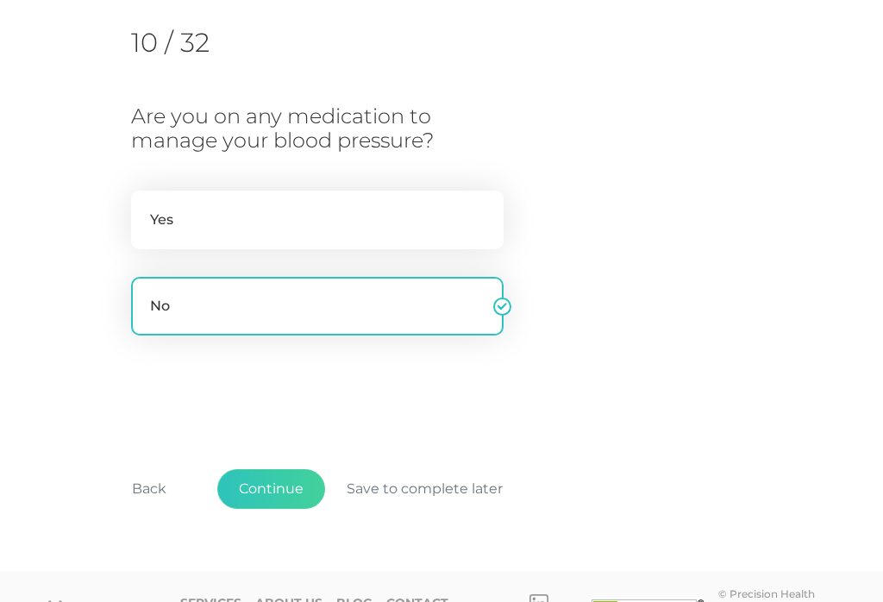
click at [284, 478] on button "Continue" at bounding box center [271, 489] width 108 height 40
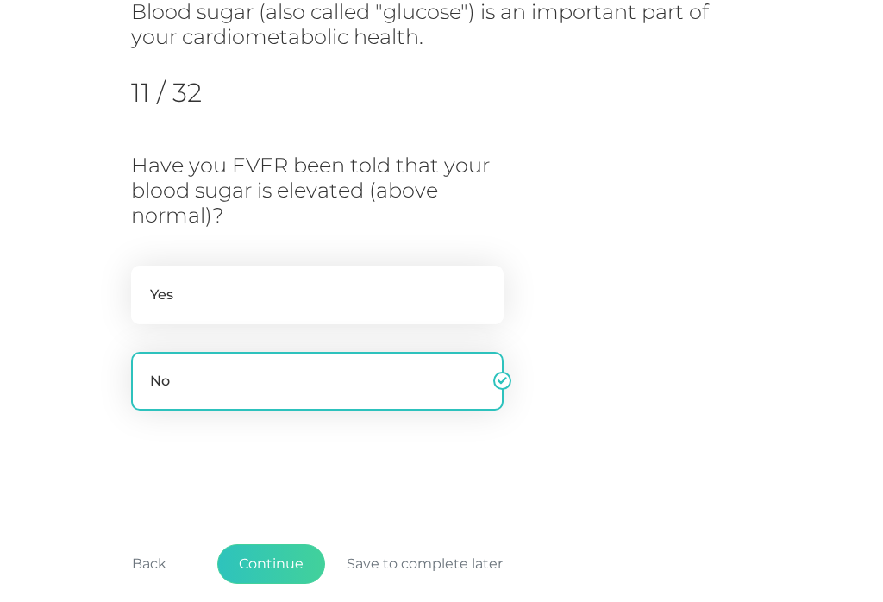
click at [278, 555] on button "Continue" at bounding box center [271, 564] width 108 height 40
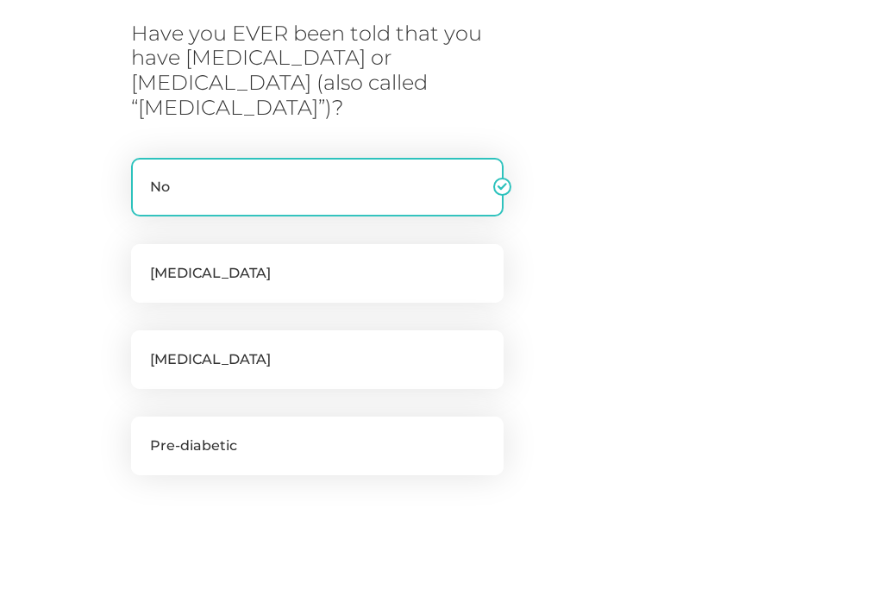
scroll to position [342, 0]
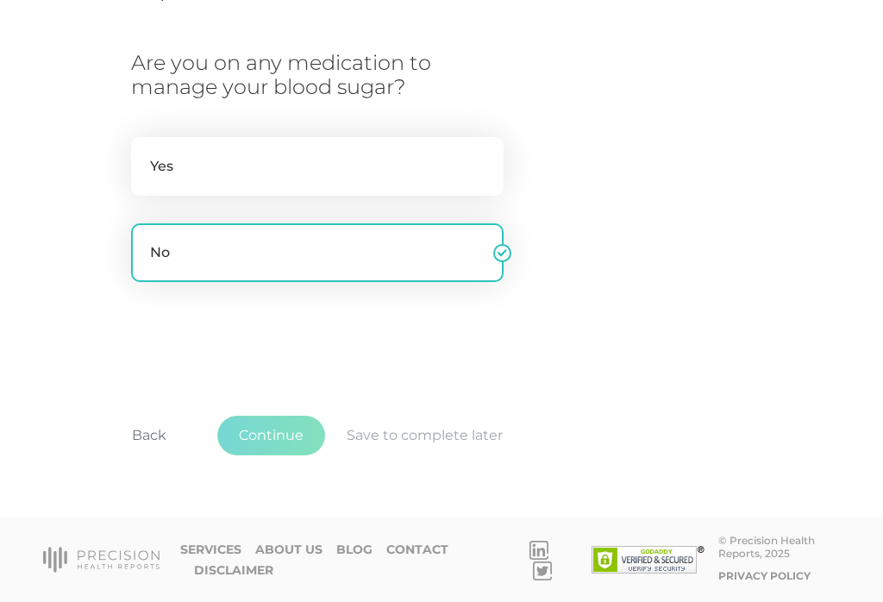
scroll to position [258, 0]
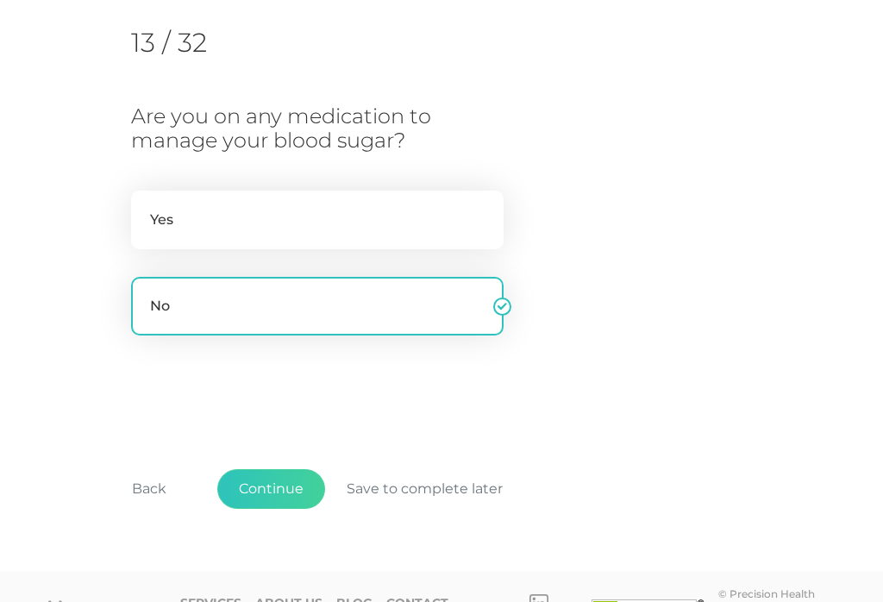
click at [297, 482] on button "Continue" at bounding box center [271, 489] width 108 height 40
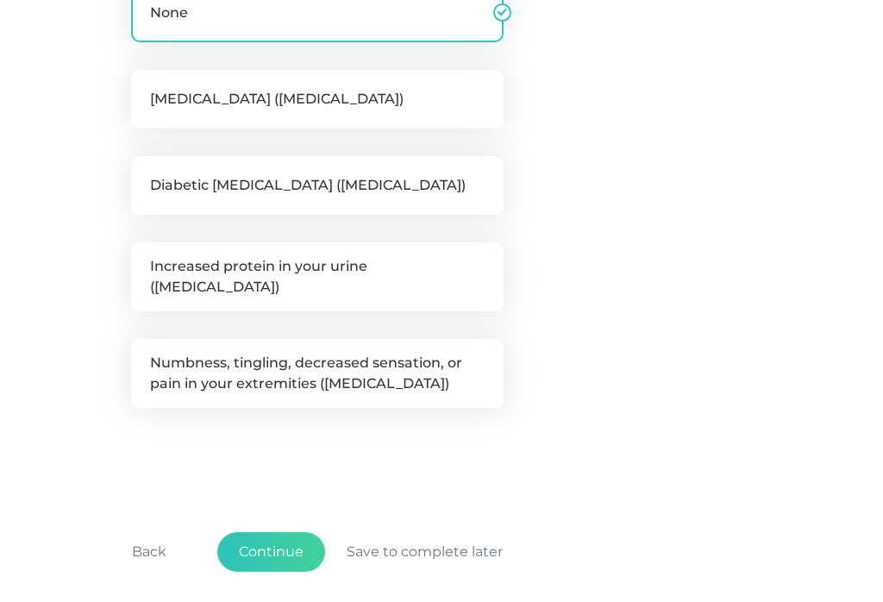
scroll to position [518, 0]
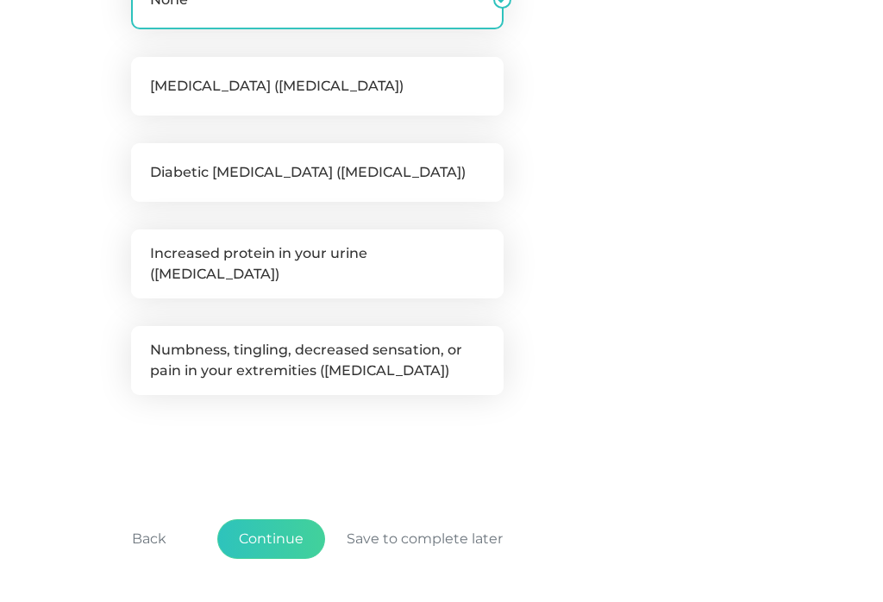
click at [294, 519] on button "Continue" at bounding box center [271, 539] width 108 height 40
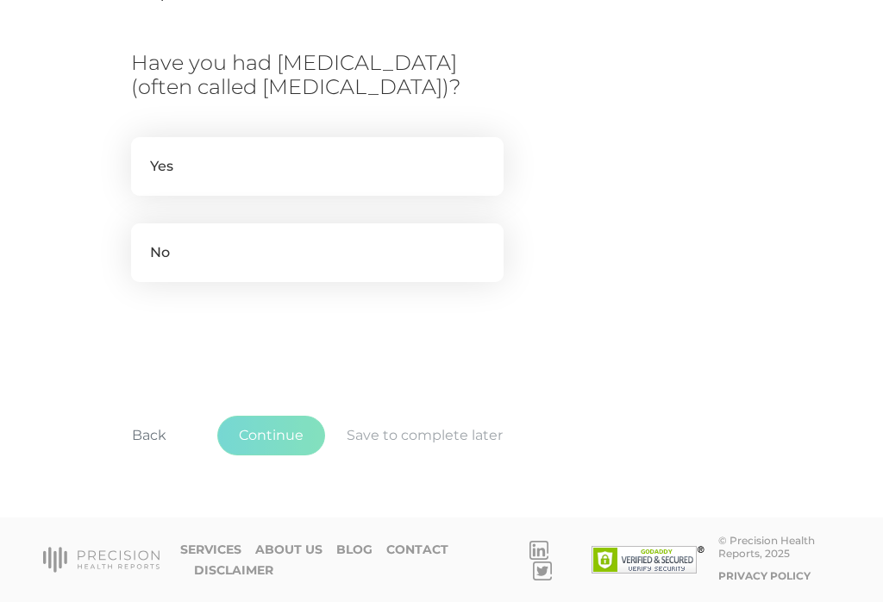
scroll to position [258, 0]
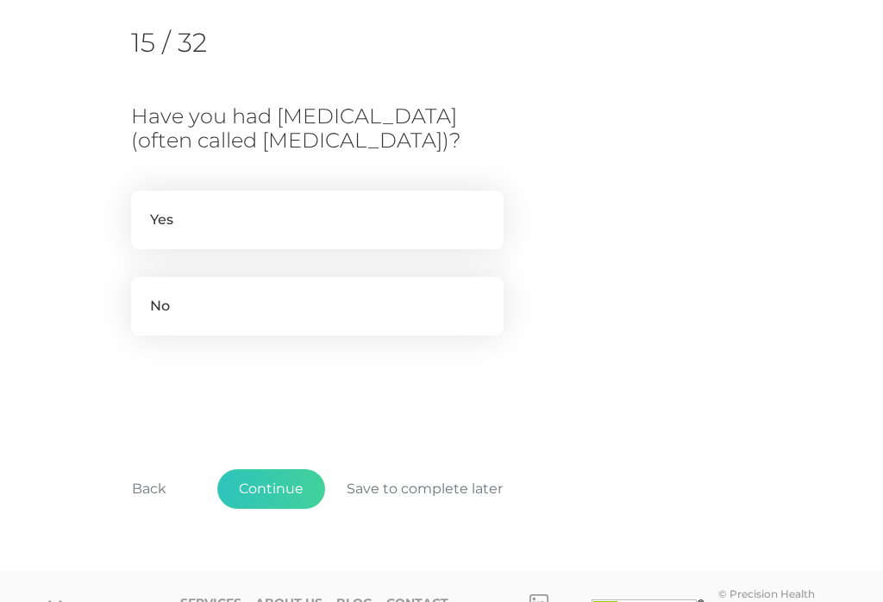
click at [269, 309] on label "No" at bounding box center [317, 306] width 372 height 59
click at [145, 294] on input "No" at bounding box center [138, 285] width 14 height 17
radio input "true"
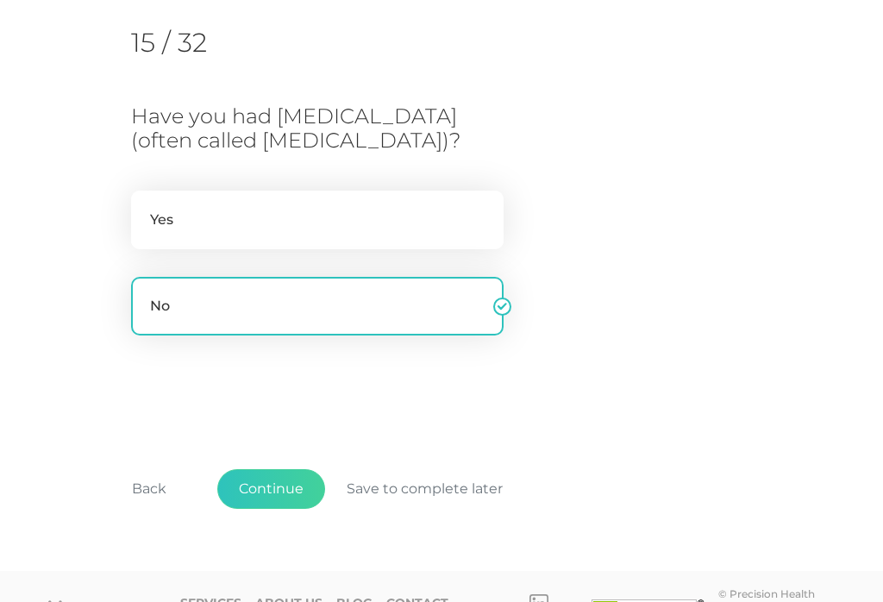
click at [285, 504] on button "Continue" at bounding box center [271, 489] width 108 height 40
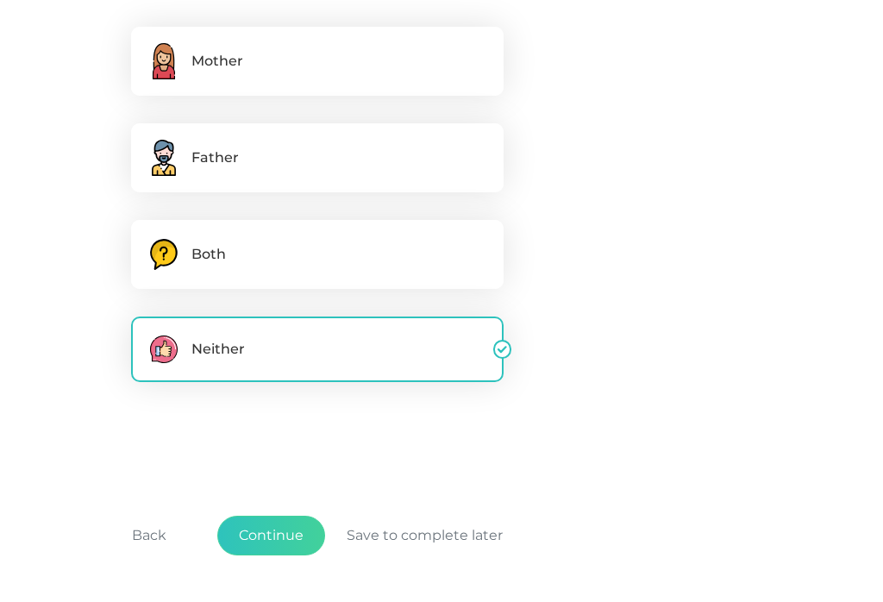
click at [280, 528] on button "Continue" at bounding box center [271, 535] width 108 height 40
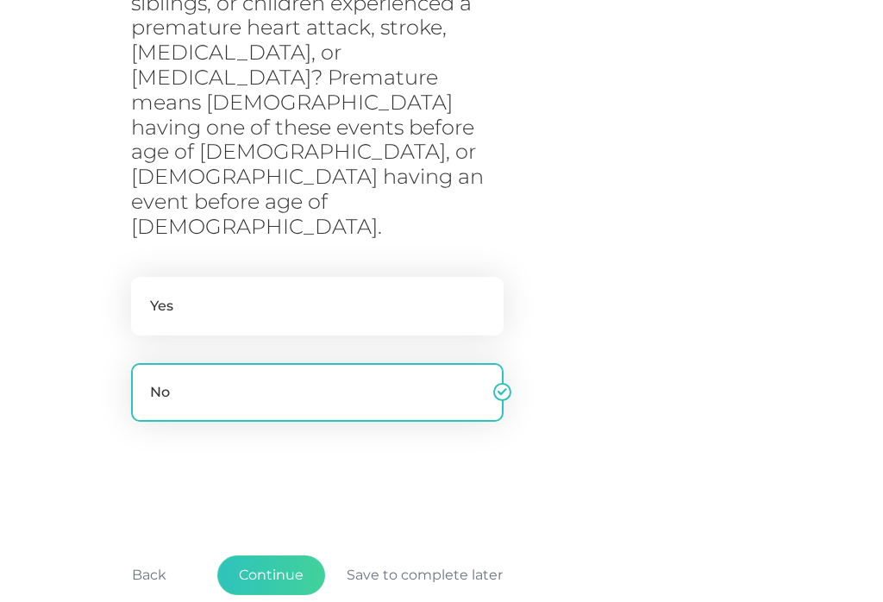
scroll to position [500, 0]
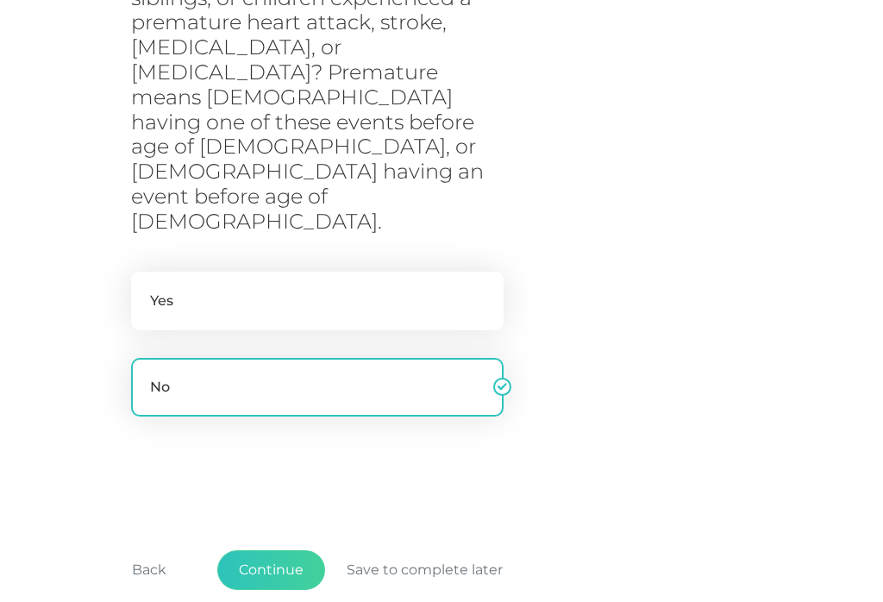
click at [282, 550] on button "Continue" at bounding box center [271, 570] width 108 height 40
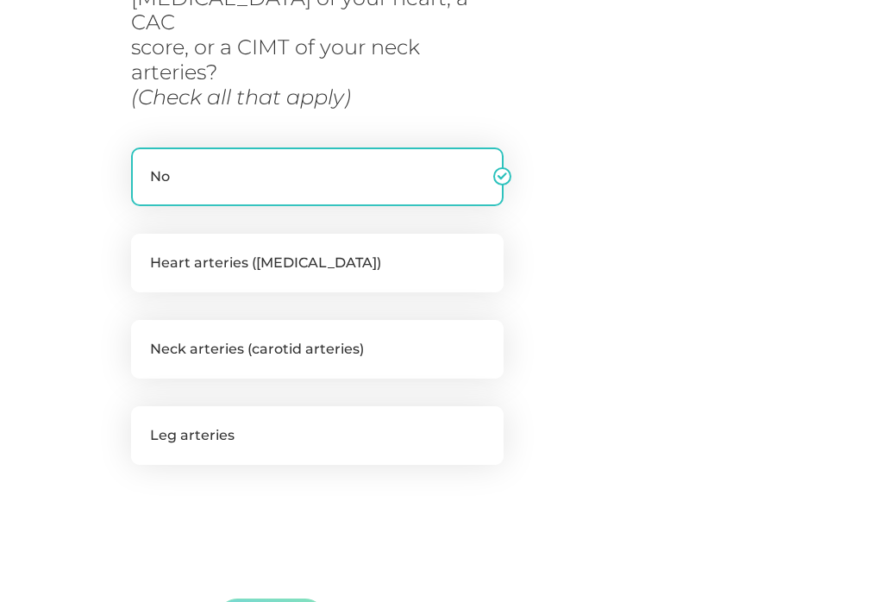
scroll to position [258, 0]
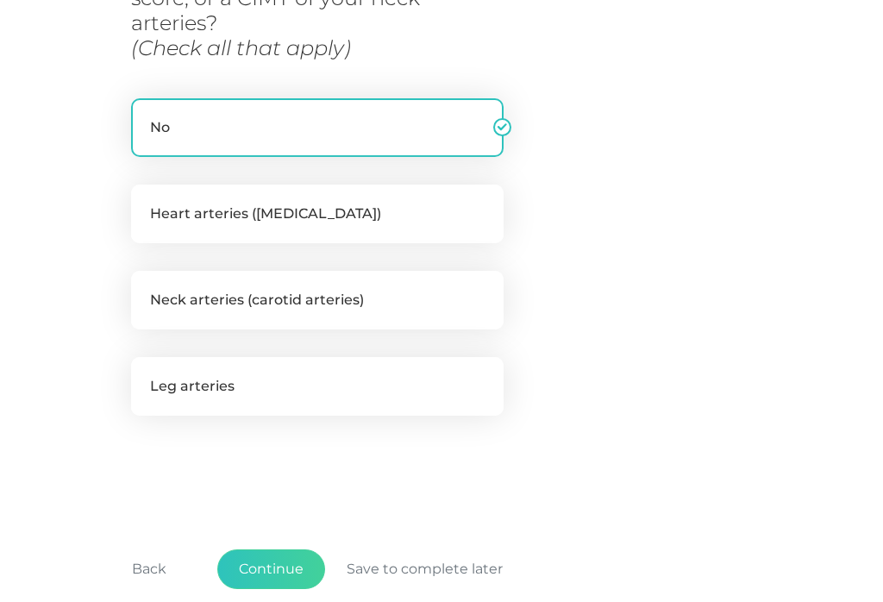
click at [276, 549] on button "Continue" at bounding box center [271, 569] width 108 height 40
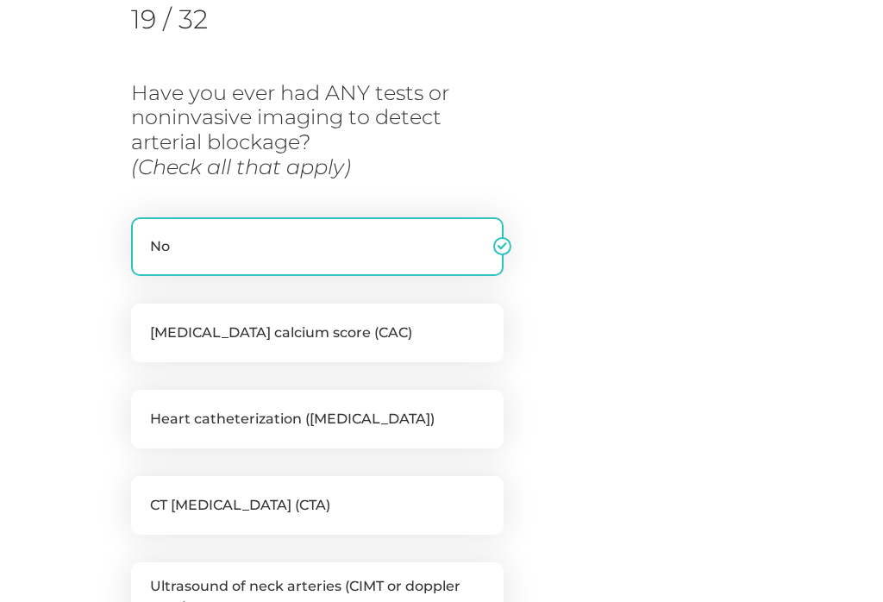
scroll to position [284, 0]
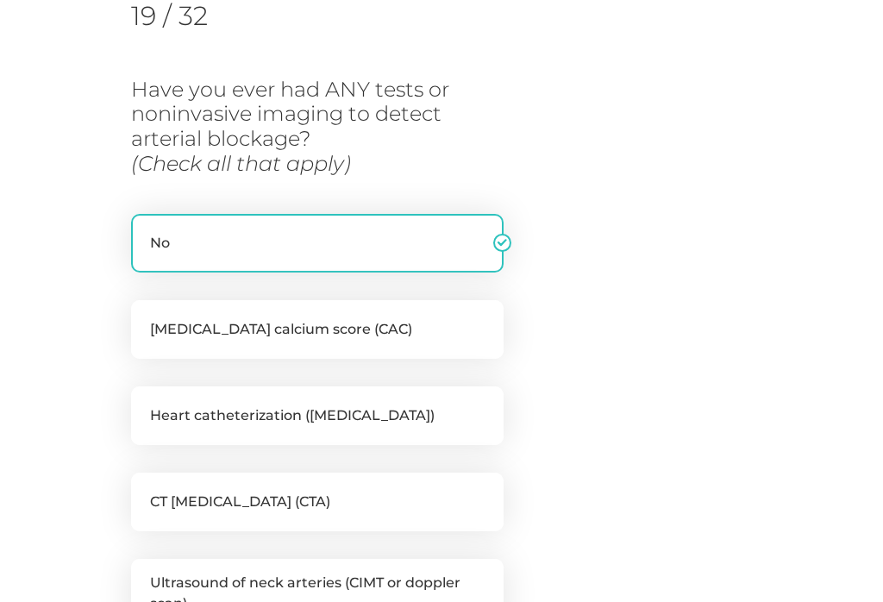
click at [393, 319] on label "Coronary artery calcium score (CAC)" at bounding box center [317, 329] width 372 height 59
click at [145, 317] on input "Coronary artery calcium score (CAC)" at bounding box center [138, 308] width 14 height 17
checkbox input "true"
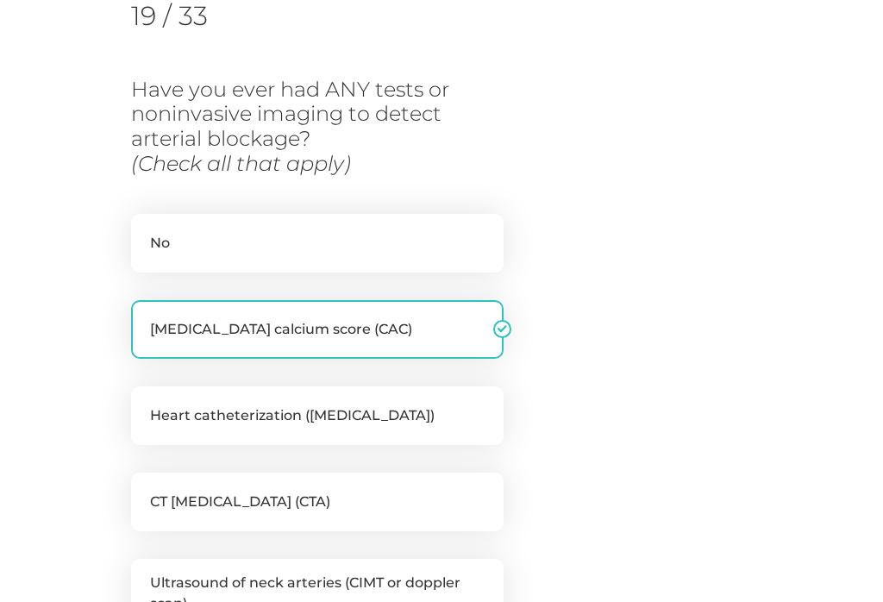
checkbox input "false"
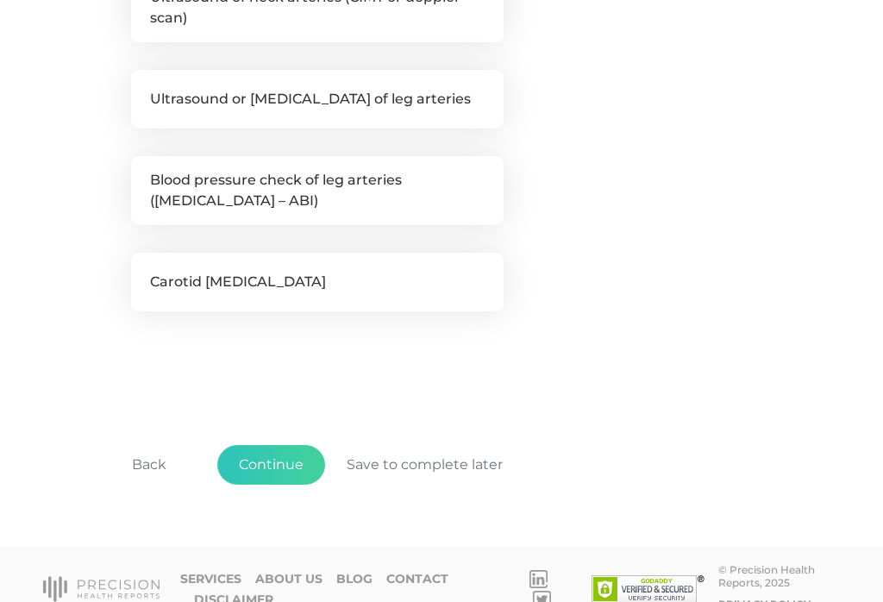
click at [287, 456] on button "Continue" at bounding box center [271, 465] width 108 height 40
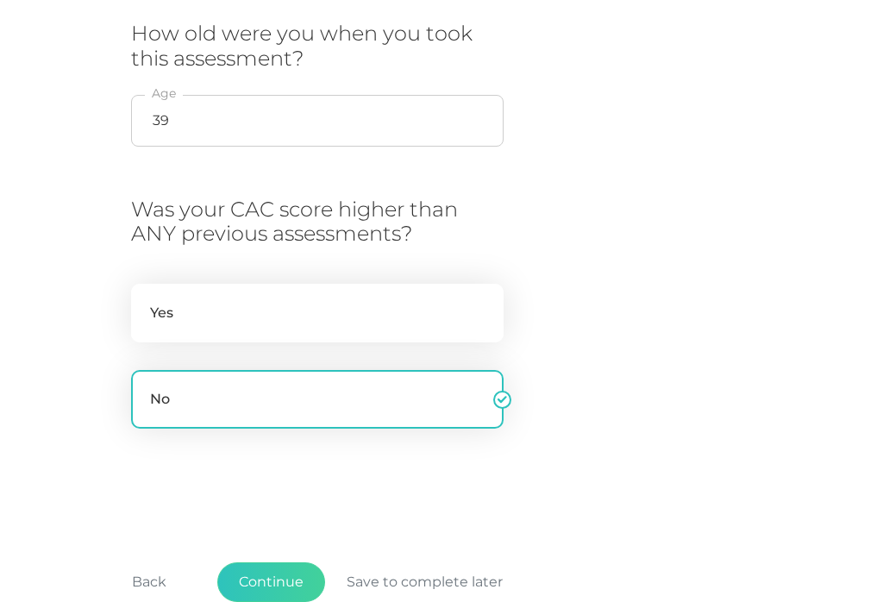
scroll to position [555, 0]
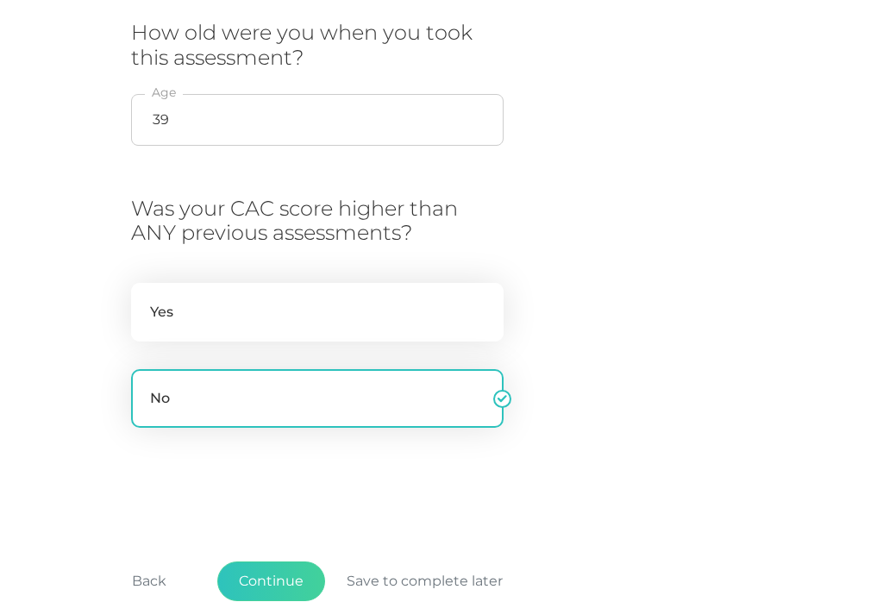
click at [297, 561] on button "Continue" at bounding box center [271, 581] width 108 height 40
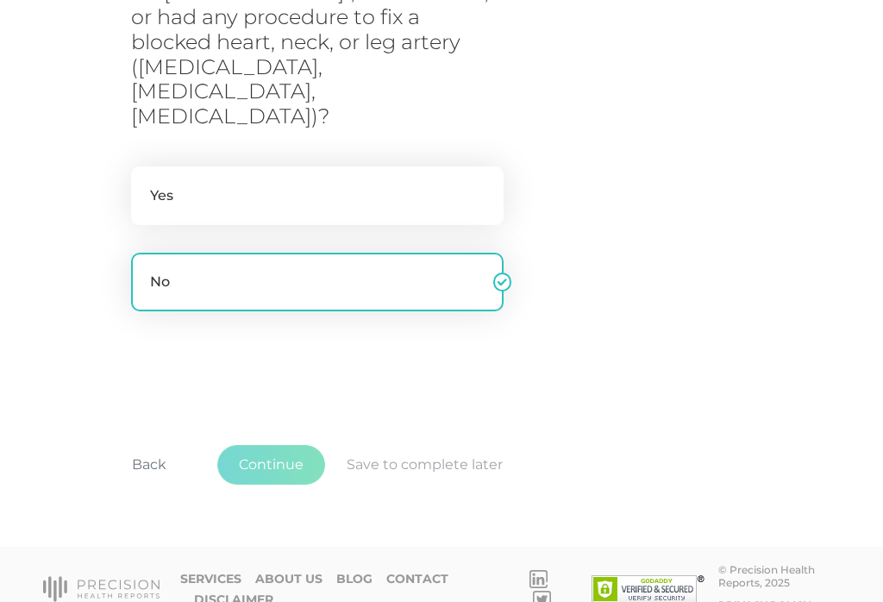
scroll to position [258, 0]
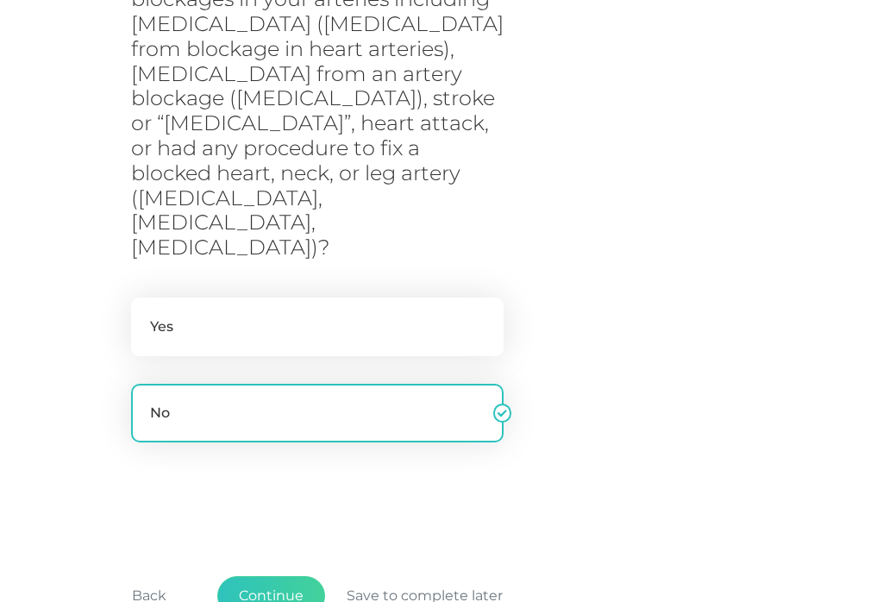
click at [272, 576] on button "Continue" at bounding box center [271, 596] width 108 height 40
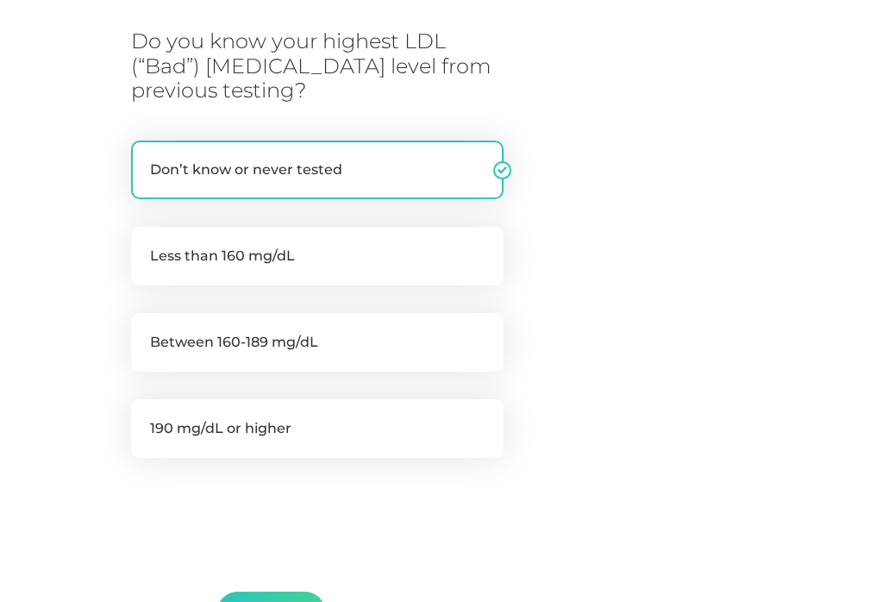
scroll to position [434, 0]
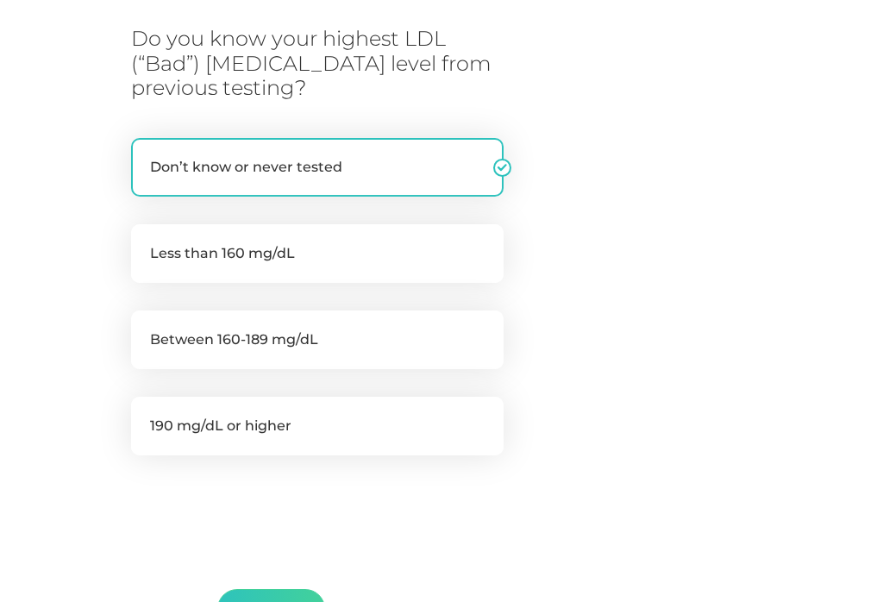
click at [263, 589] on button "Continue" at bounding box center [271, 609] width 108 height 40
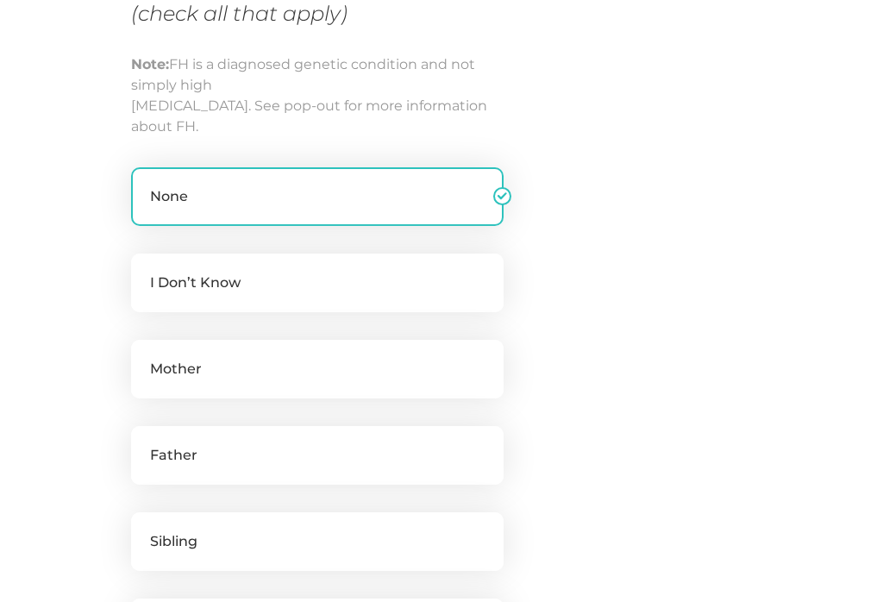
scroll to position [258, 0]
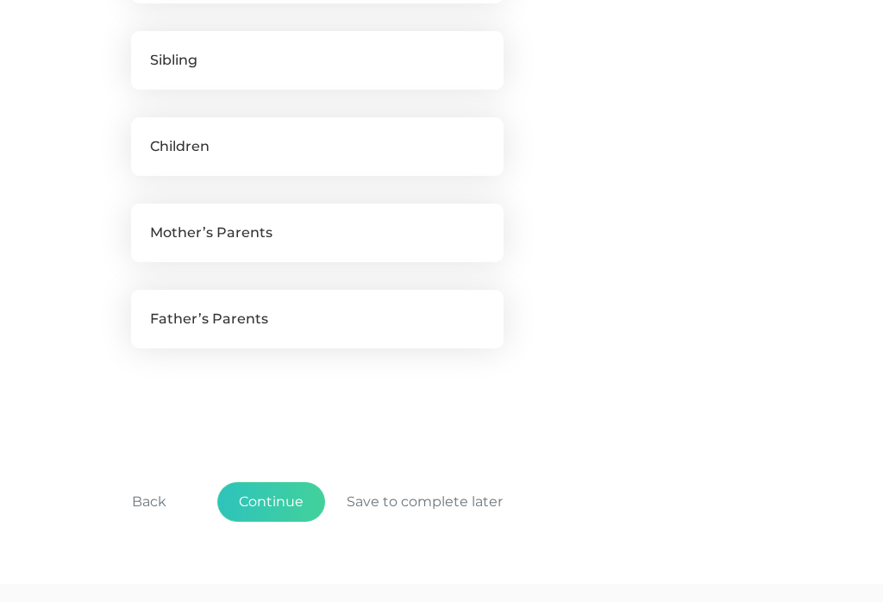
click at [275, 484] on button "Continue" at bounding box center [271, 502] width 108 height 40
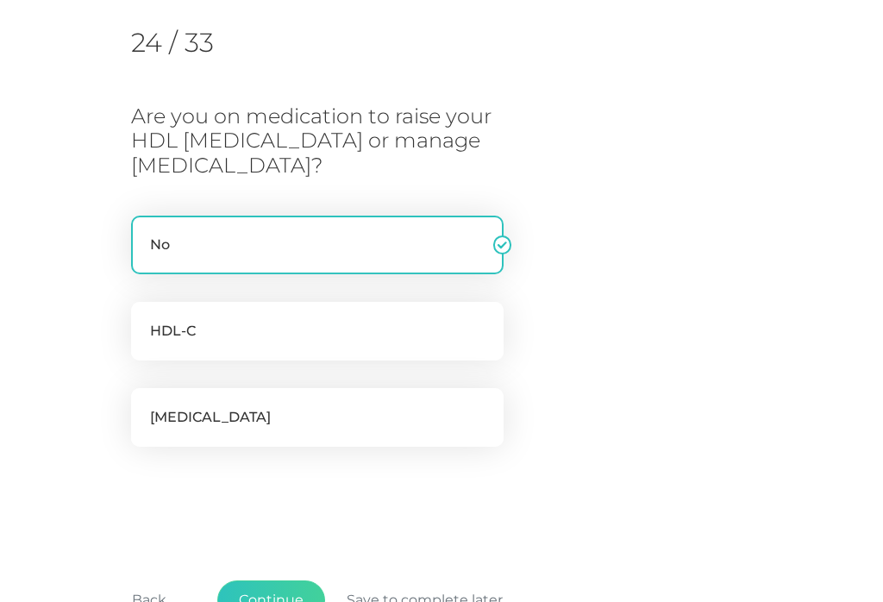
click at [289, 599] on button "Continue" at bounding box center [271, 600] width 108 height 40
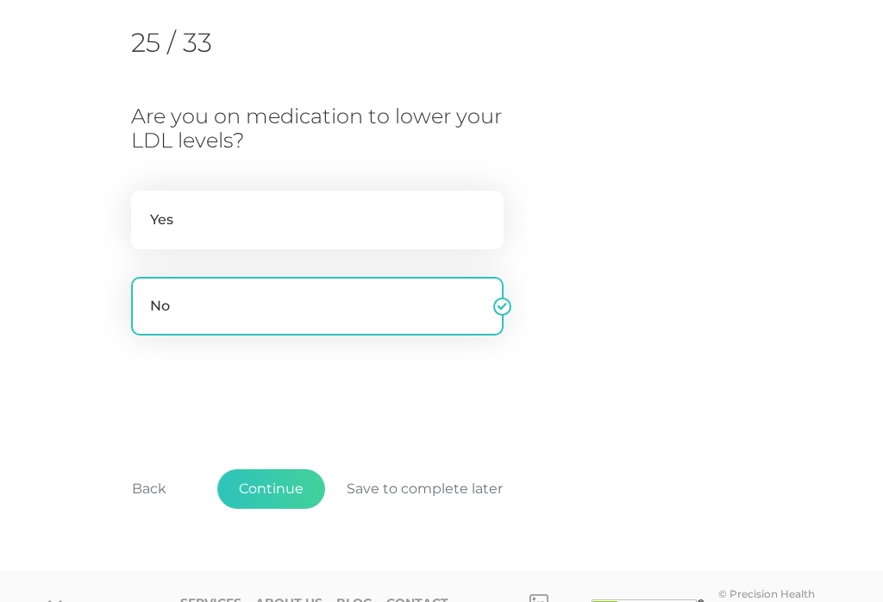
click at [149, 488] on button "Back" at bounding box center [149, 489] width 78 height 40
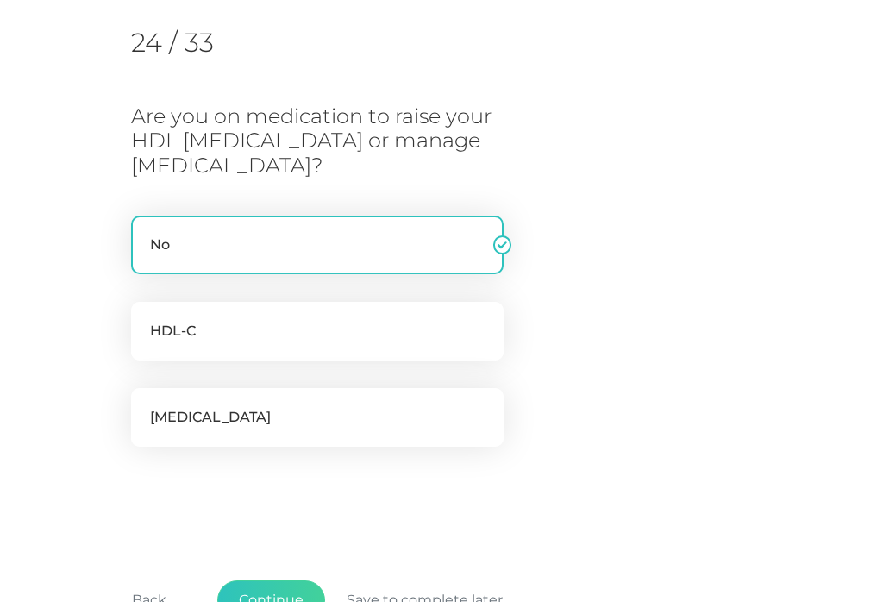
click at [279, 589] on button "Continue" at bounding box center [271, 600] width 108 height 40
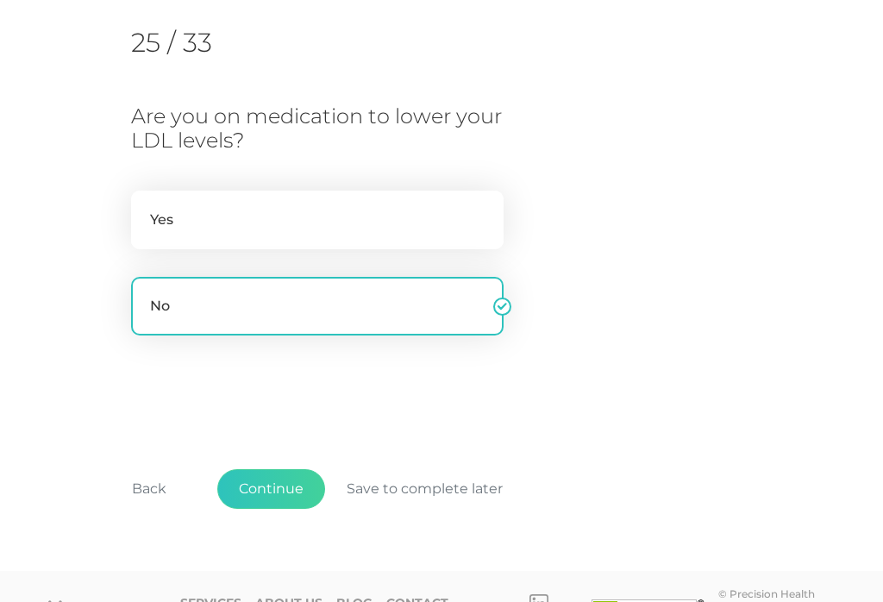
click at [277, 486] on button "Continue" at bounding box center [271, 489] width 108 height 40
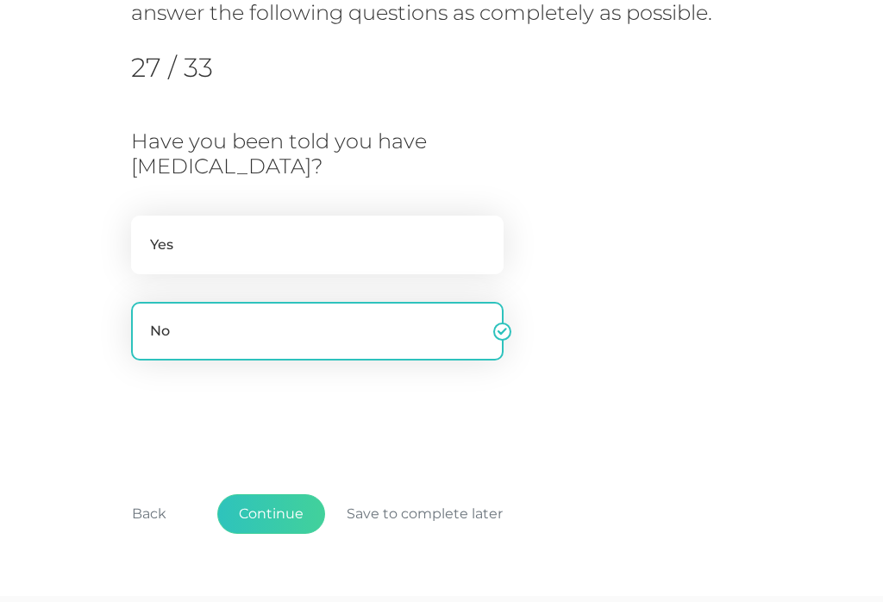
scroll to position [338, 0]
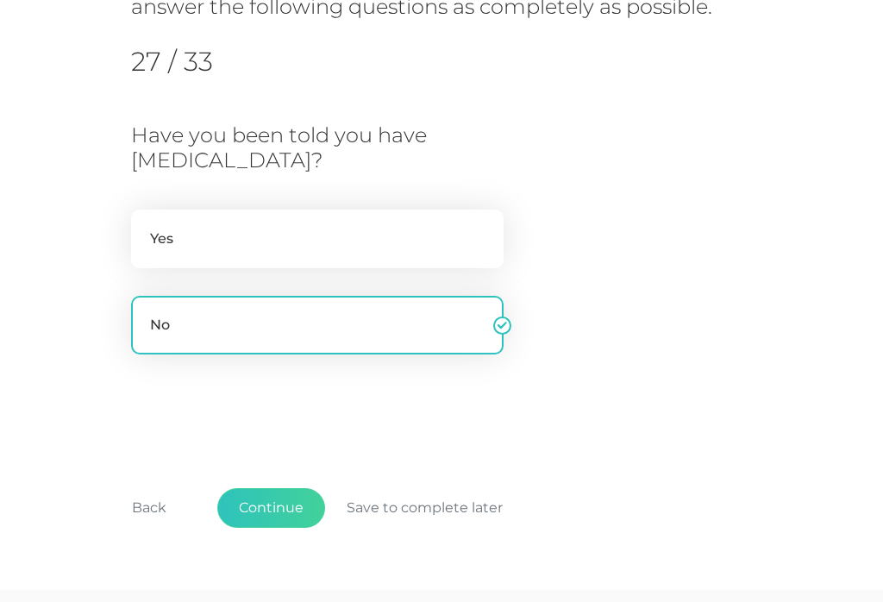
click at [287, 502] on button "Continue" at bounding box center [271, 508] width 108 height 40
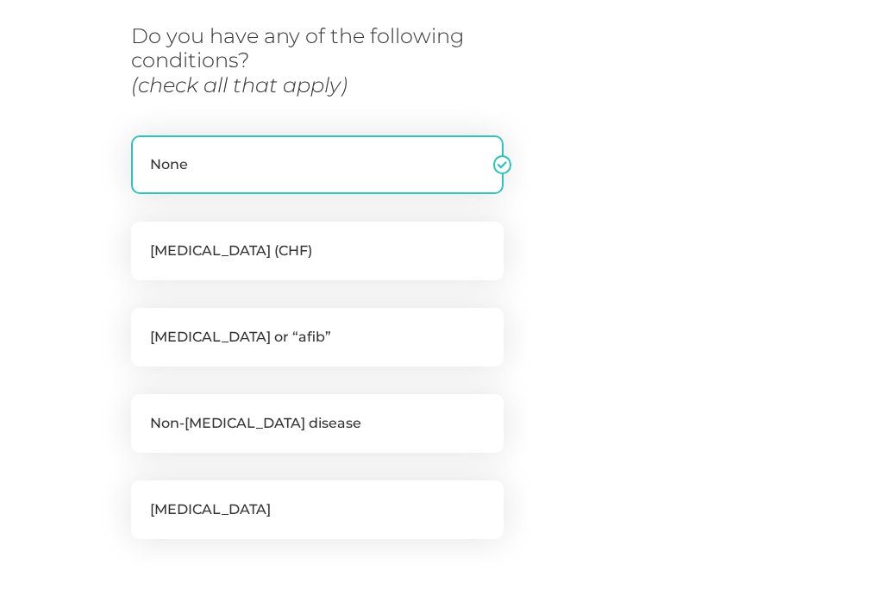
scroll to position [258, 0]
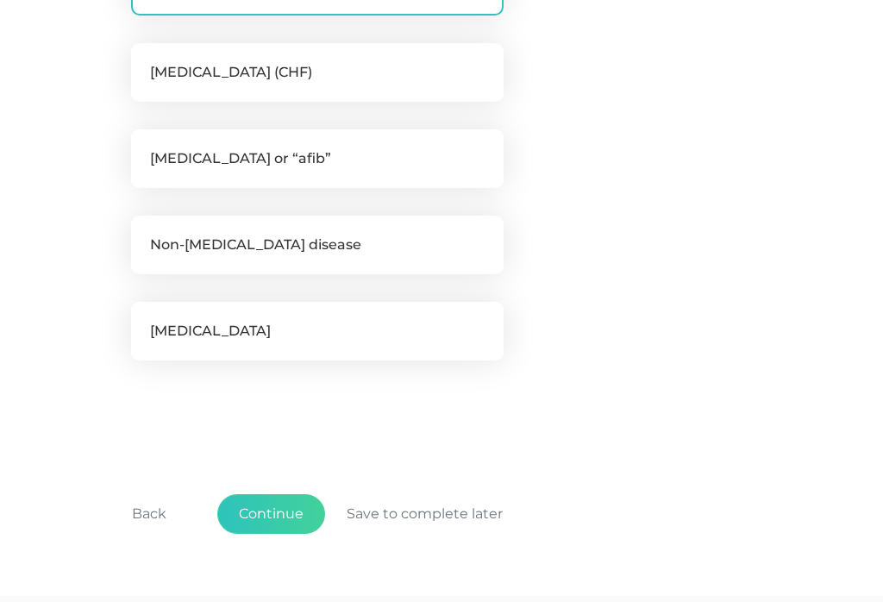
click at [243, 517] on button "Continue" at bounding box center [271, 514] width 108 height 40
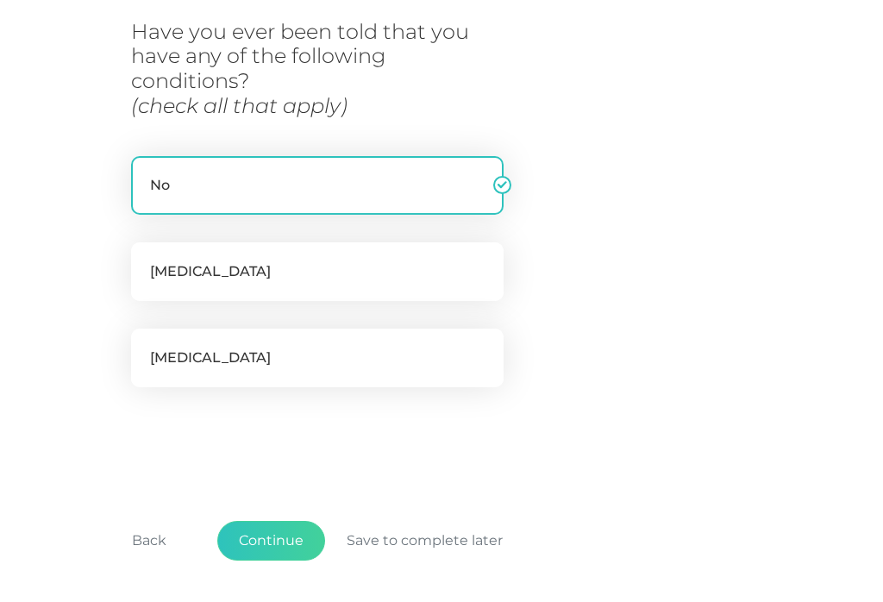
scroll to position [343, 0]
click at [266, 532] on button "Continue" at bounding box center [271, 540] width 108 height 40
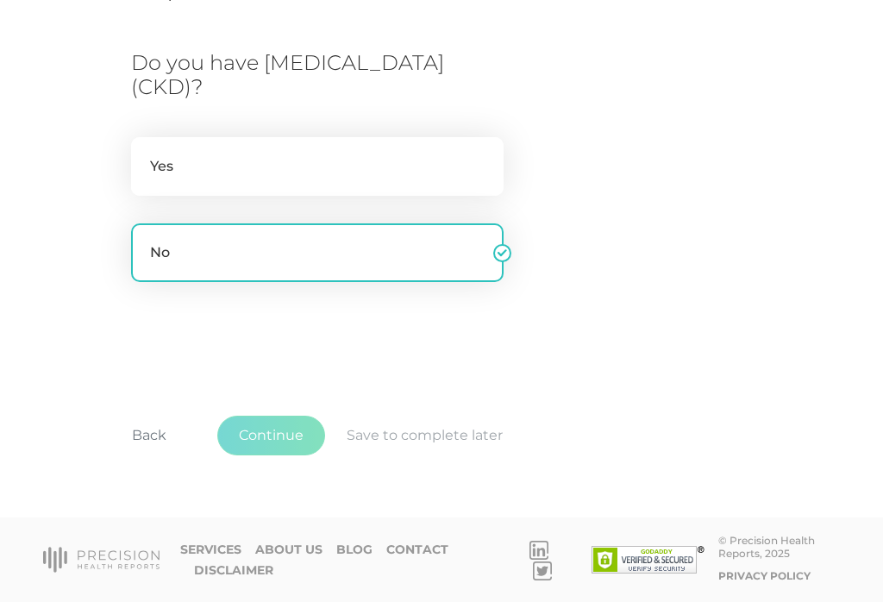
scroll to position [258, 0]
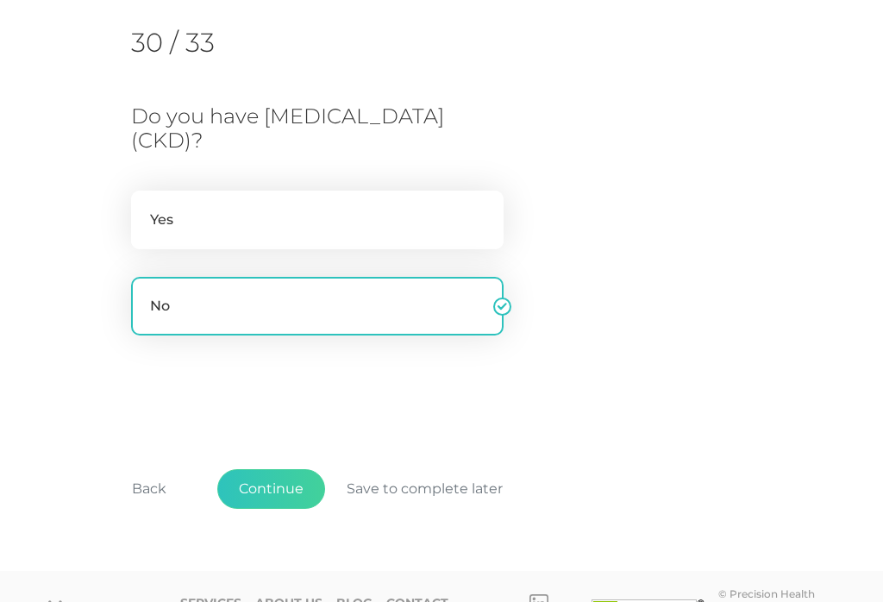
click at [278, 478] on button "Continue" at bounding box center [271, 489] width 108 height 40
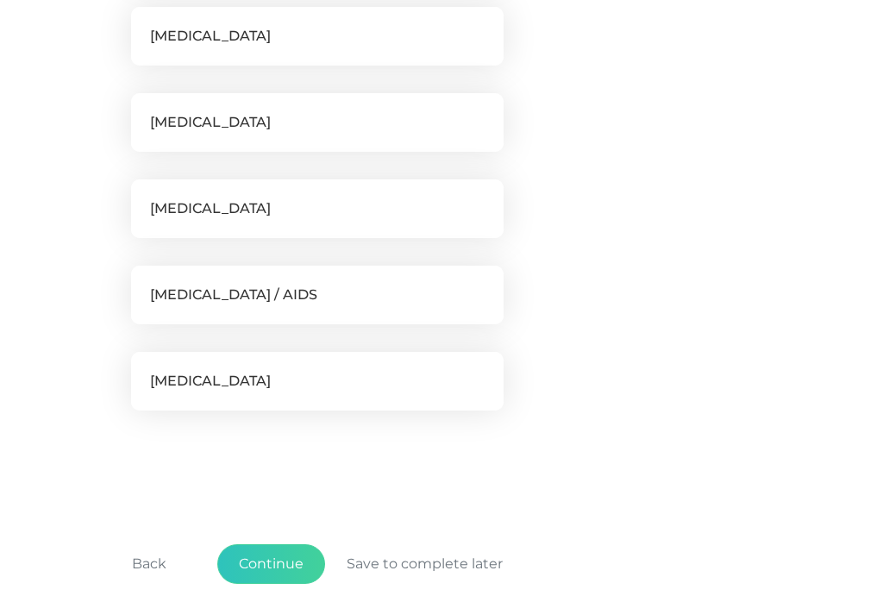
scroll to position [578, 0]
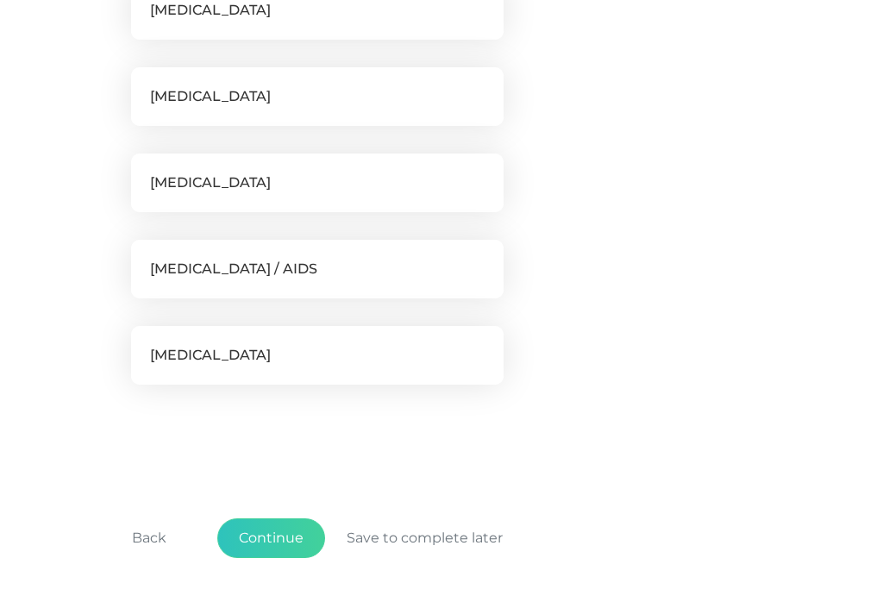
click at [280, 529] on button "Continue" at bounding box center [271, 538] width 108 height 40
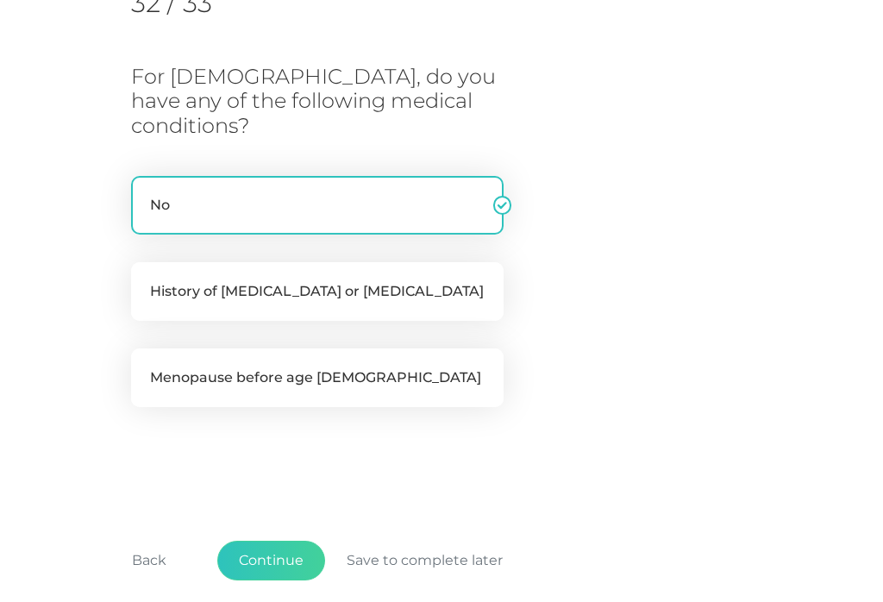
scroll to position [298, 0]
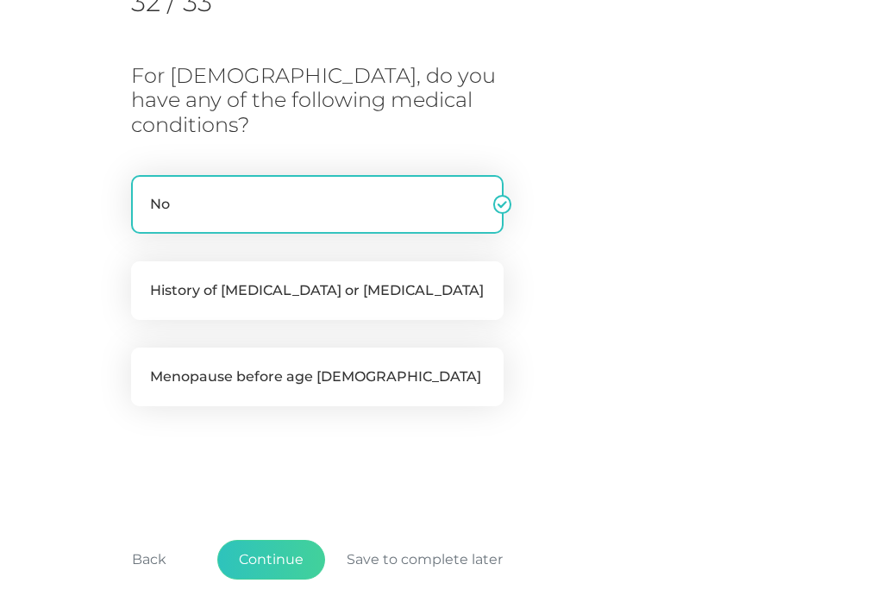
click at [279, 540] on button "Continue" at bounding box center [271, 560] width 108 height 40
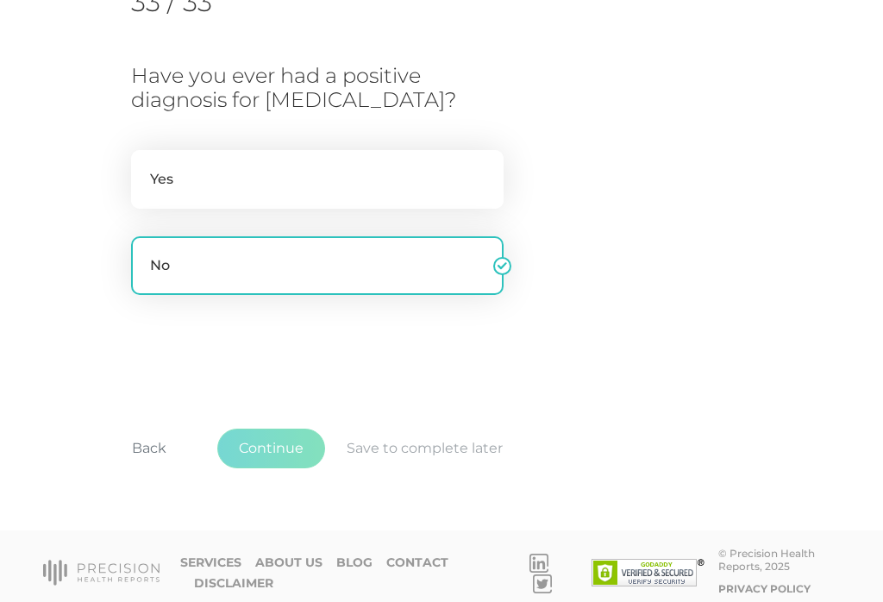
scroll to position [258, 0]
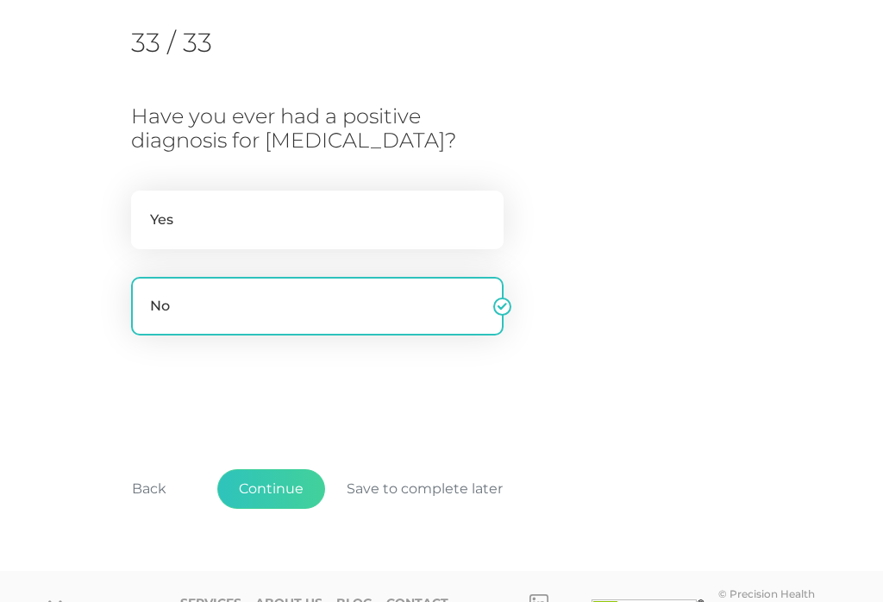
click at [288, 487] on button "Continue" at bounding box center [271, 489] width 108 height 40
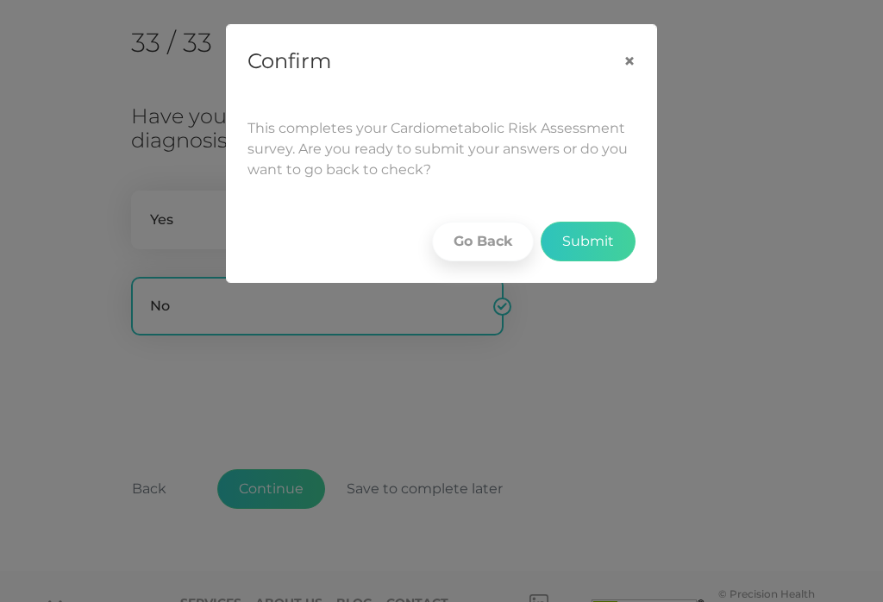
click at [604, 233] on button "Submit" at bounding box center [587, 242] width 95 height 40
